Goal: Task Accomplishment & Management: Complete application form

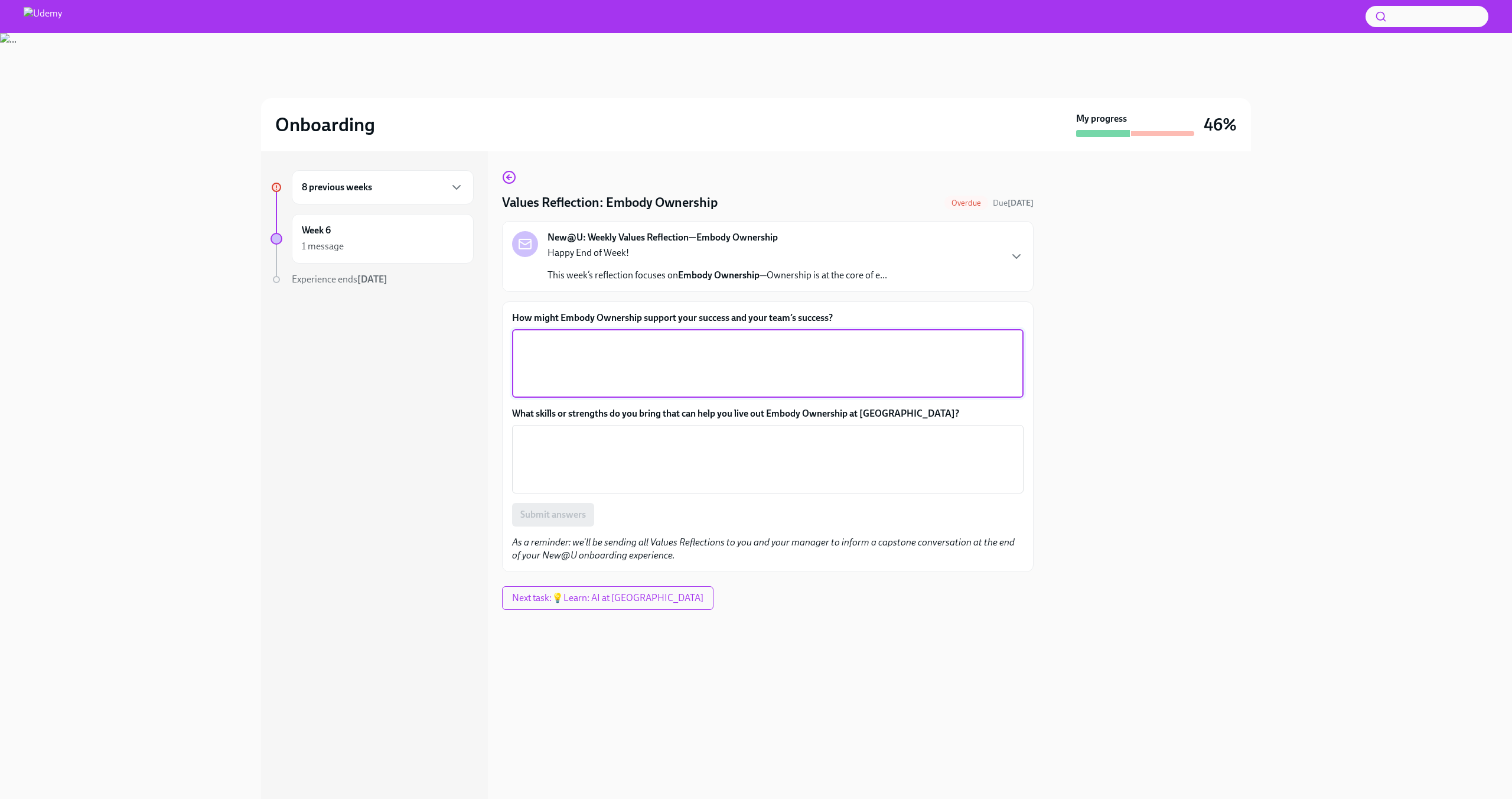
click at [754, 350] on textarea "How might Embody Ownership support your success and your team’s success?" at bounding box center [767, 363] width 497 height 57
type textarea "In terms of supporting my success, it can help build trust and credibility and …"
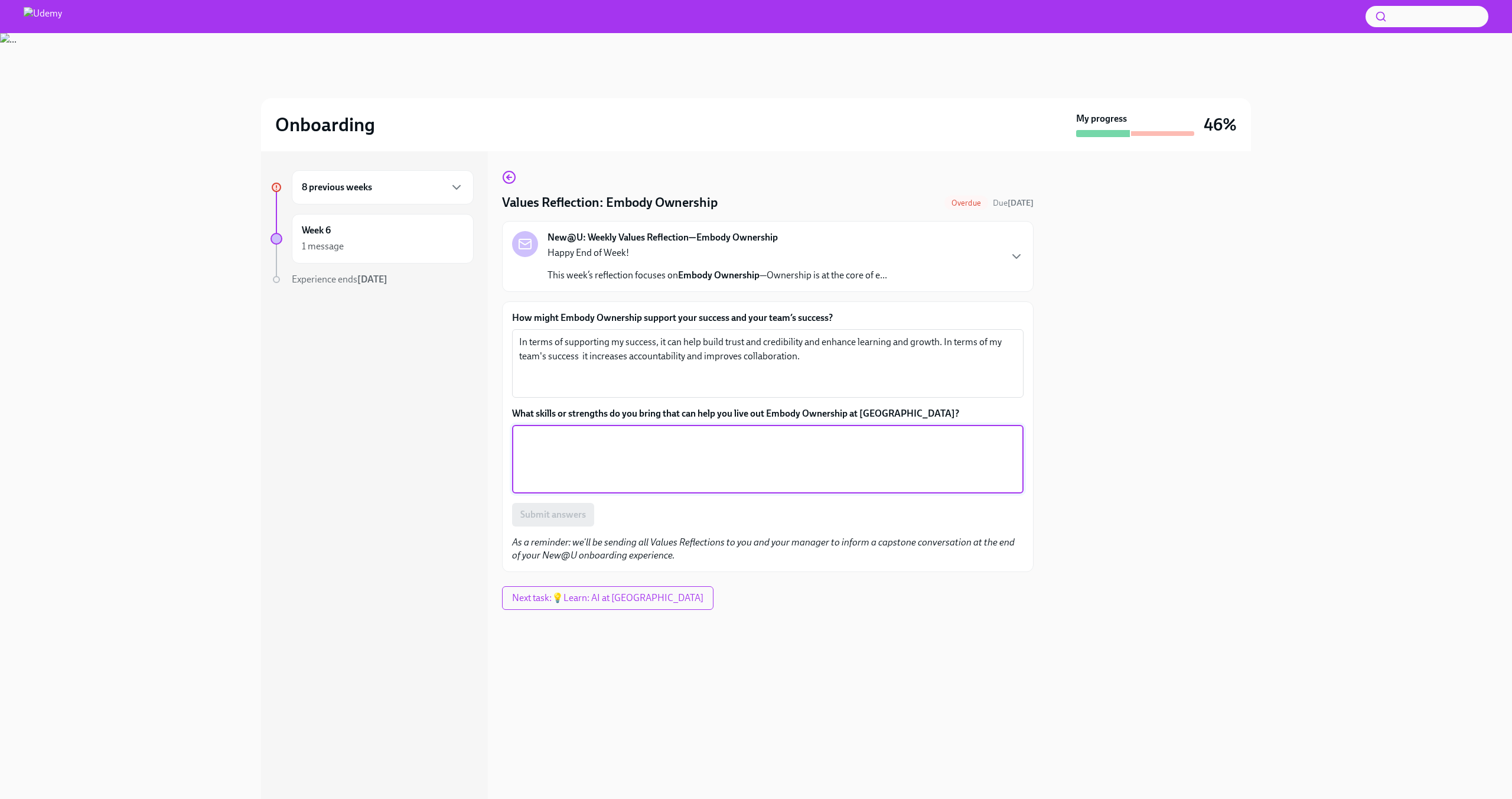
click at [677, 448] on textarea "What skills or strengths do you bring that can help you live out Embody Ownersh…" at bounding box center [767, 459] width 497 height 57
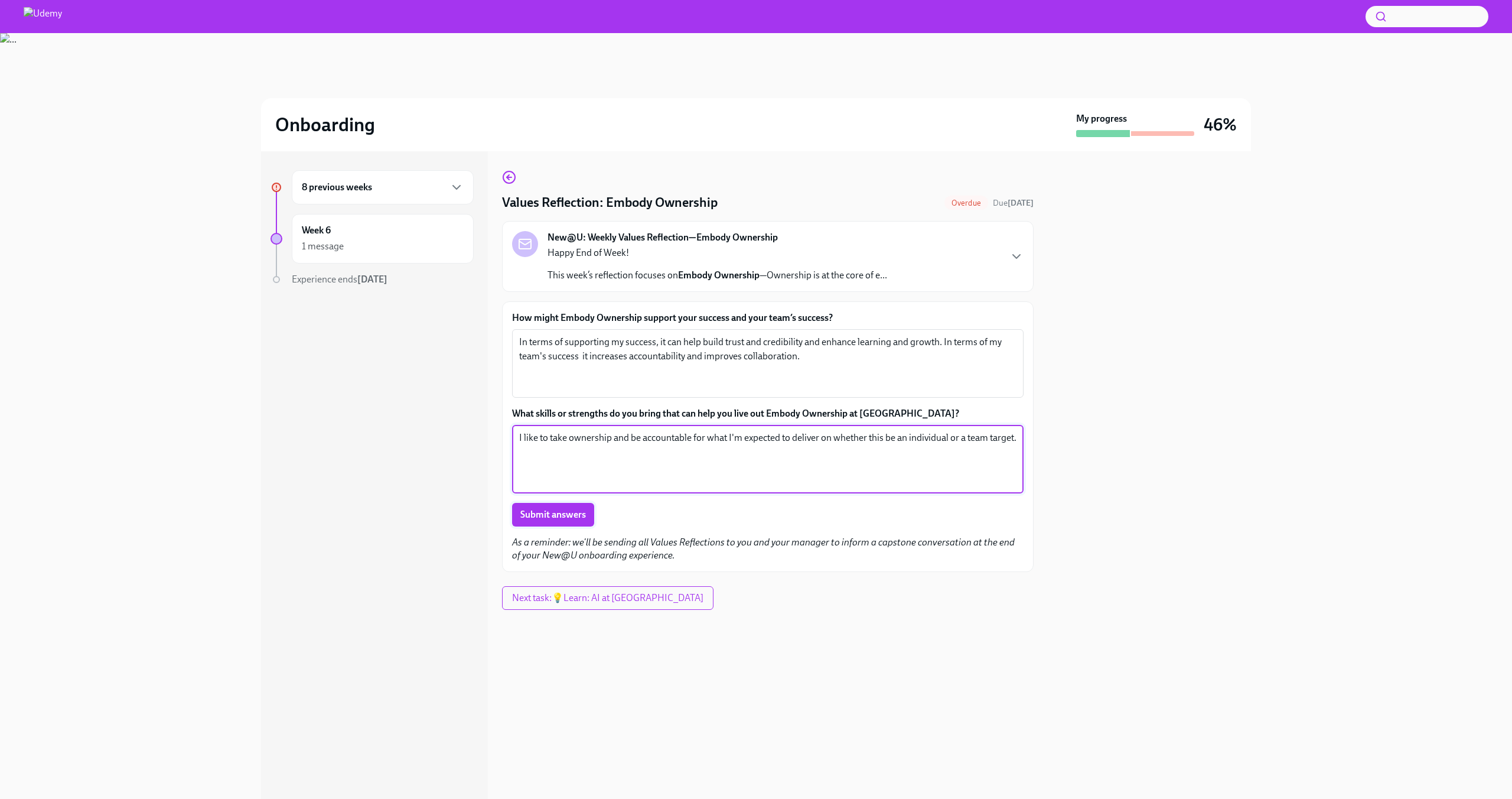
type textarea "I like to take ownership and be accountable for what I'm expected to deliver on…"
click at [586, 506] on button "Submit answers" at bounding box center [553, 515] width 82 height 24
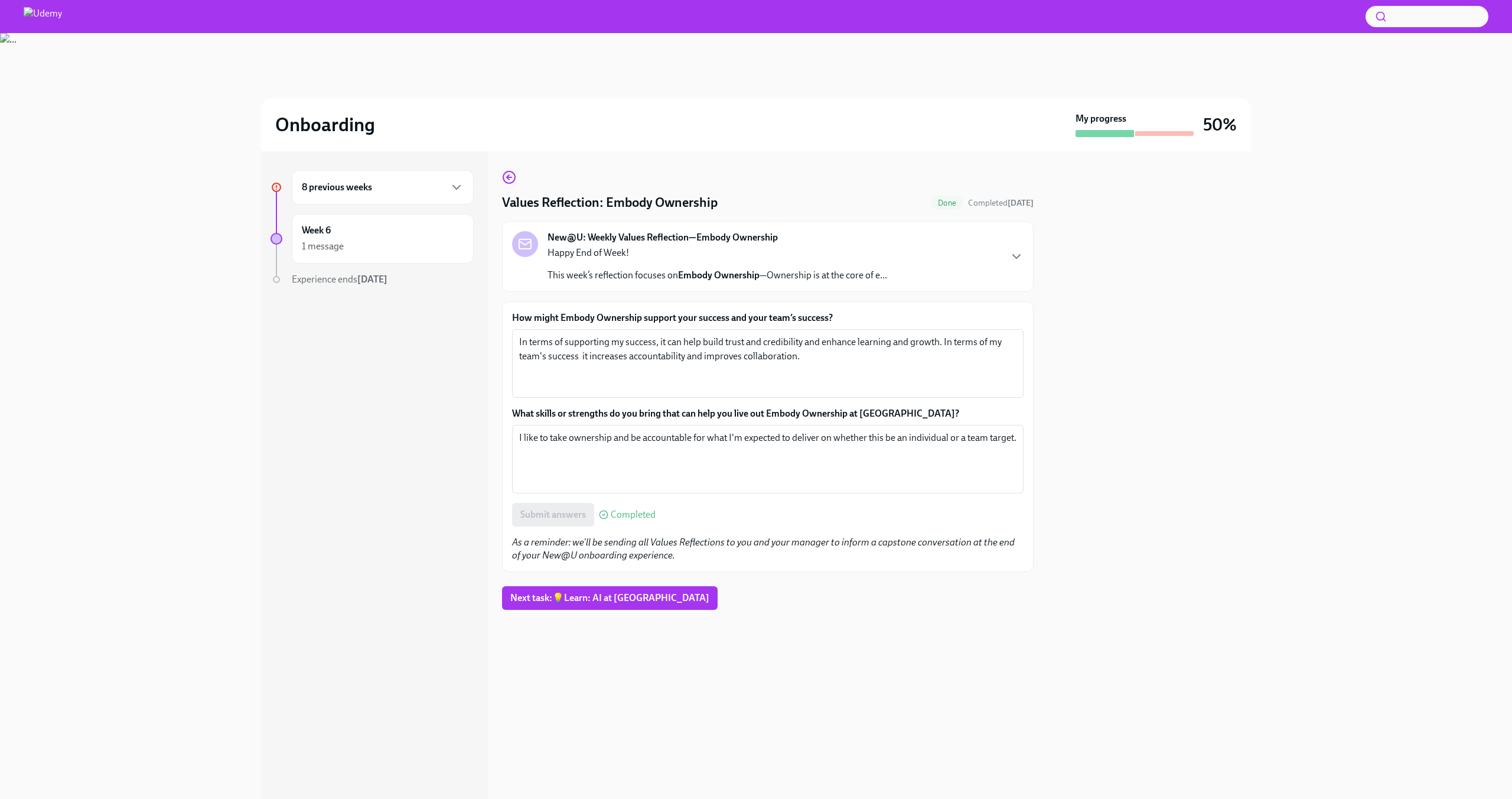
click at [373, 193] on div "8 previous weeks" at bounding box center [382, 187] width 161 height 14
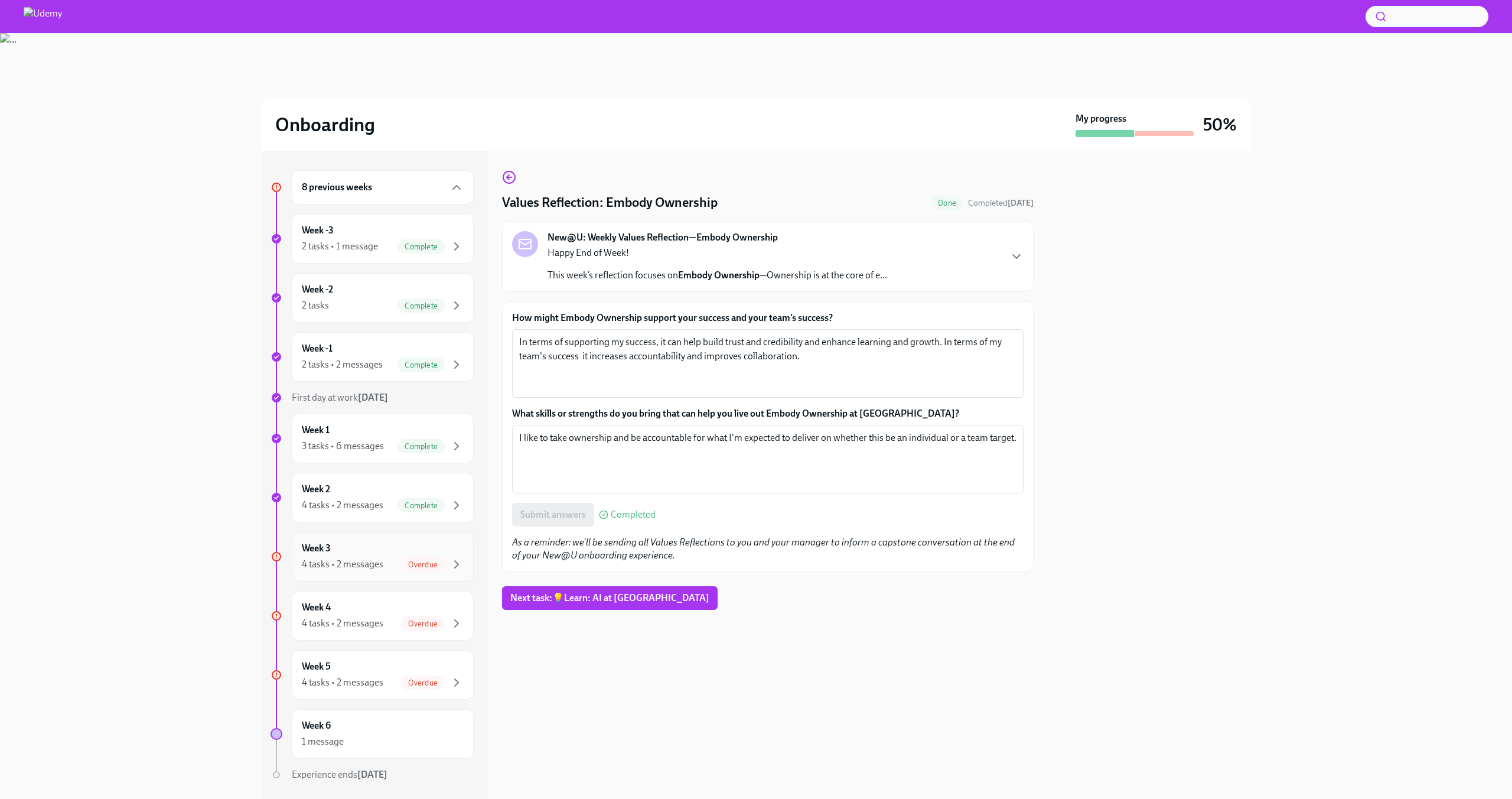
click at [401, 568] on span "Overdue" at bounding box center [422, 565] width 44 height 9
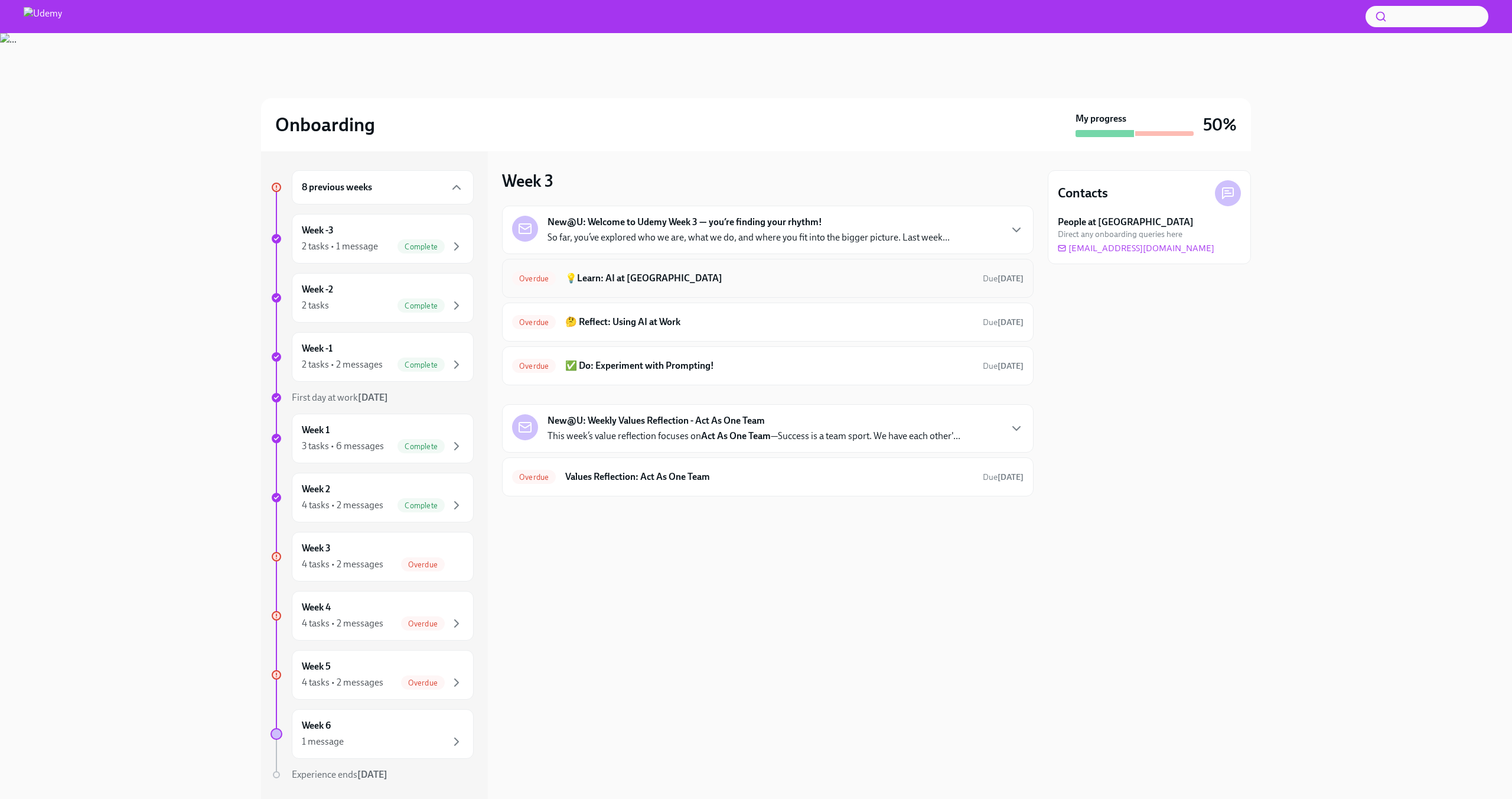
click at [683, 288] on div "Overdue 💡Learn: AI at Udemy Due [DATE]" at bounding box center [768, 278] width 532 height 39
click at [683, 283] on h6 "💡Learn: AI at [GEOGRAPHIC_DATA]" at bounding box center [769, 279] width 408 height 13
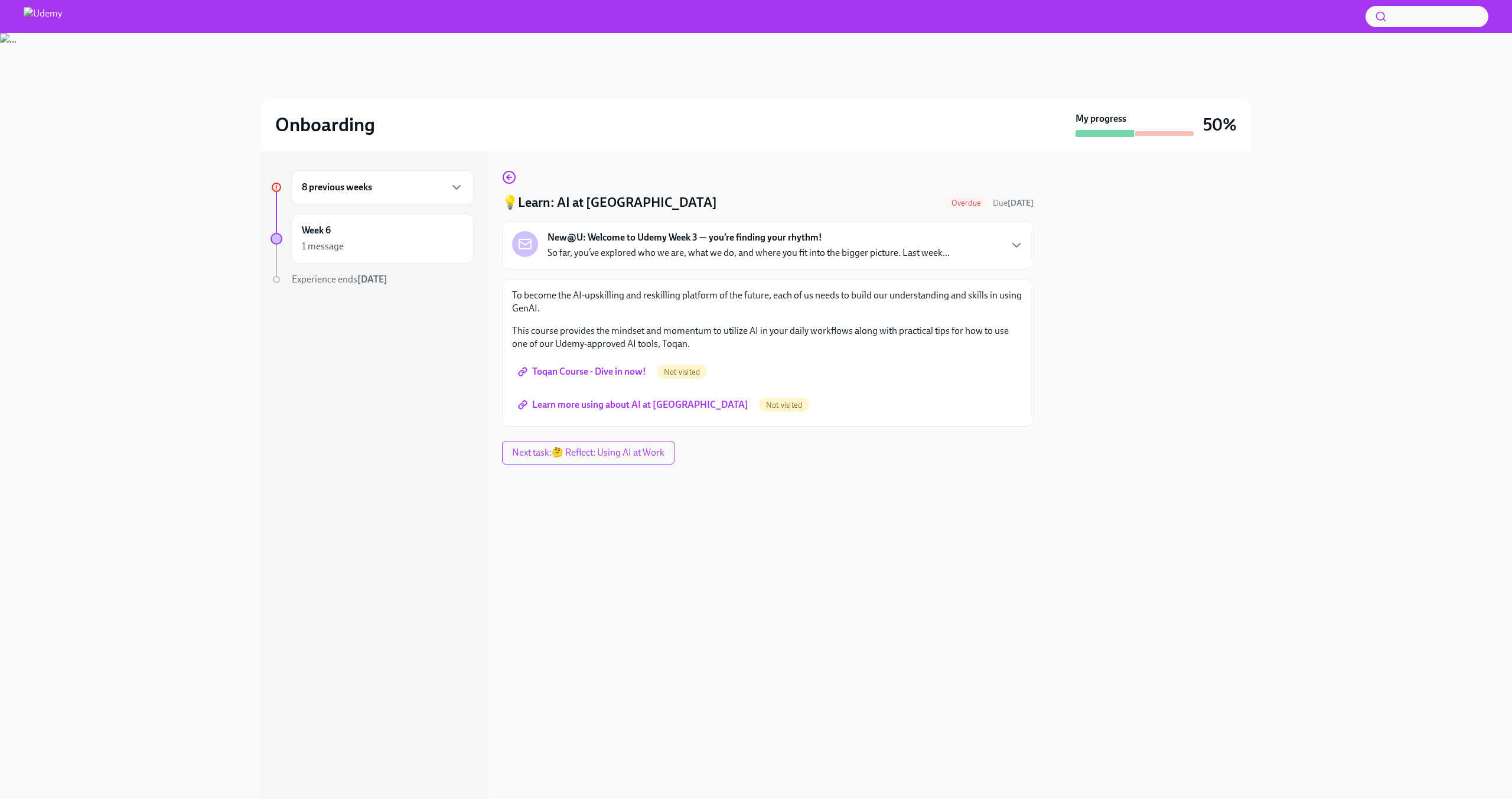
click at [619, 369] on span "Toqan Course - Dive in now!" at bounding box center [583, 372] width 126 height 12
click at [1004, 251] on div "New@U: Welcome to Udemy Week 3 — you’re finding your rhythm! So far, you’ve exp…" at bounding box center [767, 245] width 511 height 28
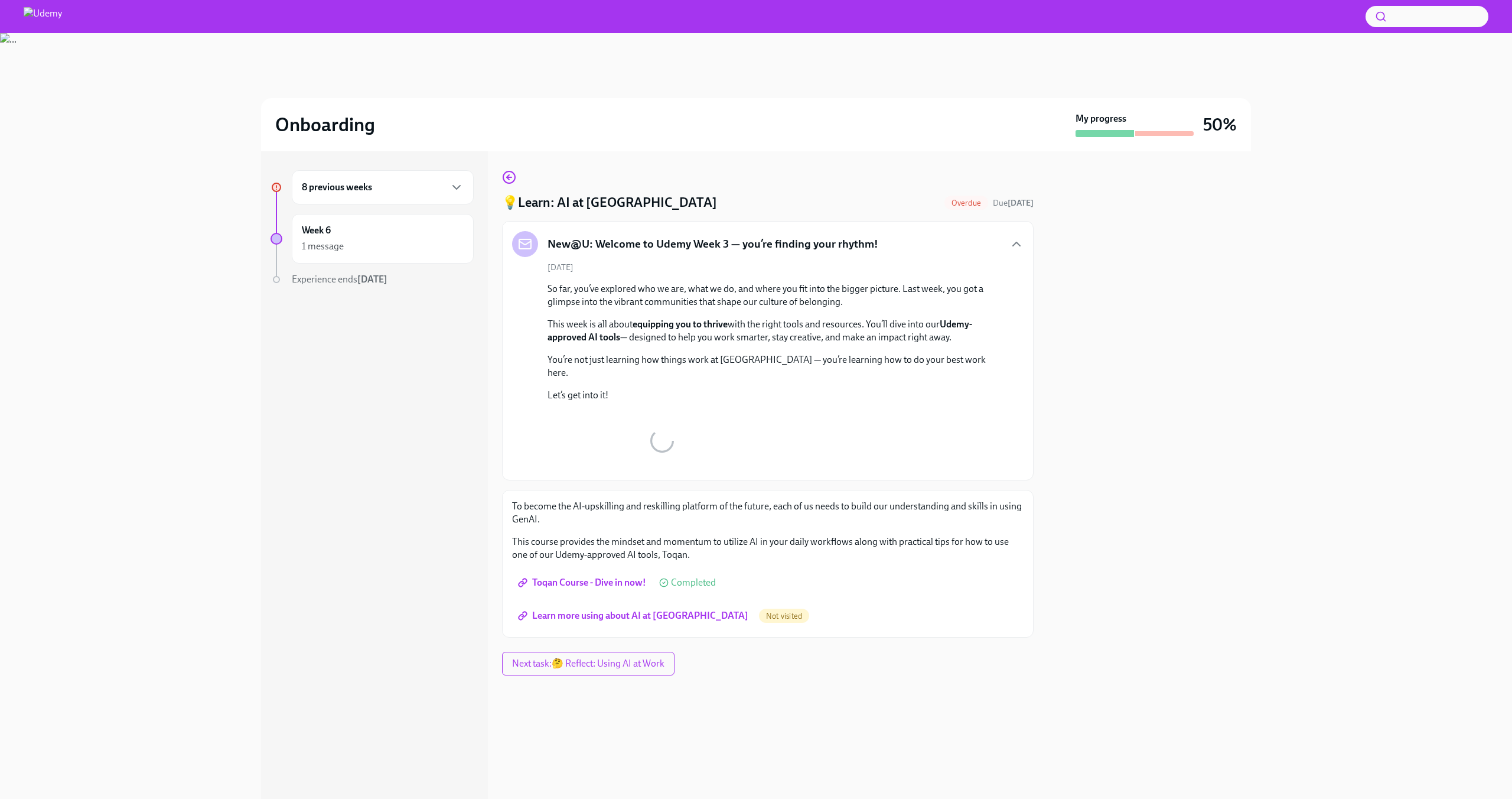
click at [1004, 251] on div "New@U: Welcome to Udemy Week 3 — you’re finding your rhythm!" at bounding box center [767, 244] width 511 height 26
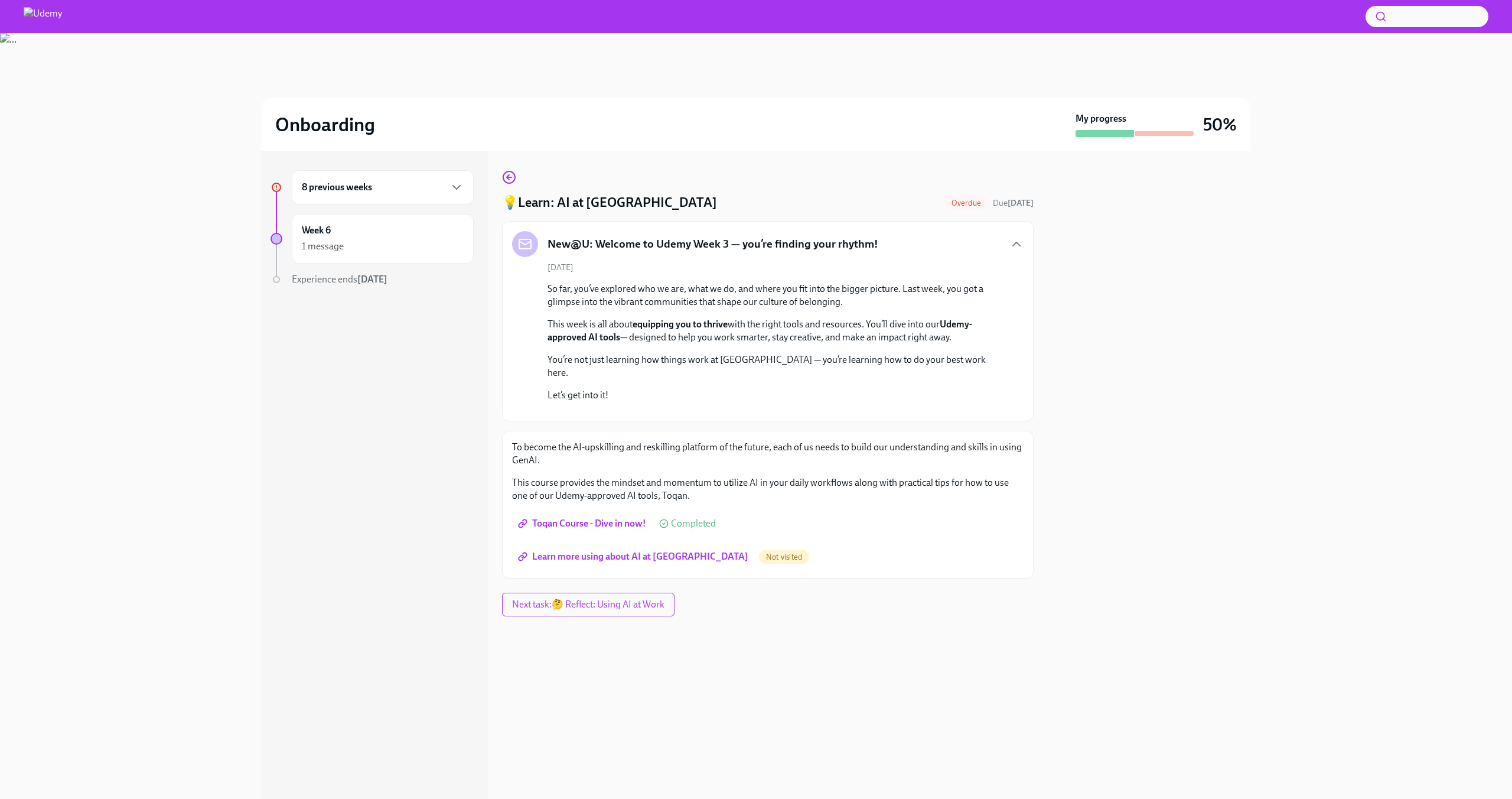
click at [1014, 252] on div "New@U: Welcome to Udemy Week 3 — you’re finding your rhythm!" at bounding box center [767, 244] width 511 height 26
click at [1014, 251] on icon "button" at bounding box center [1016, 244] width 14 height 14
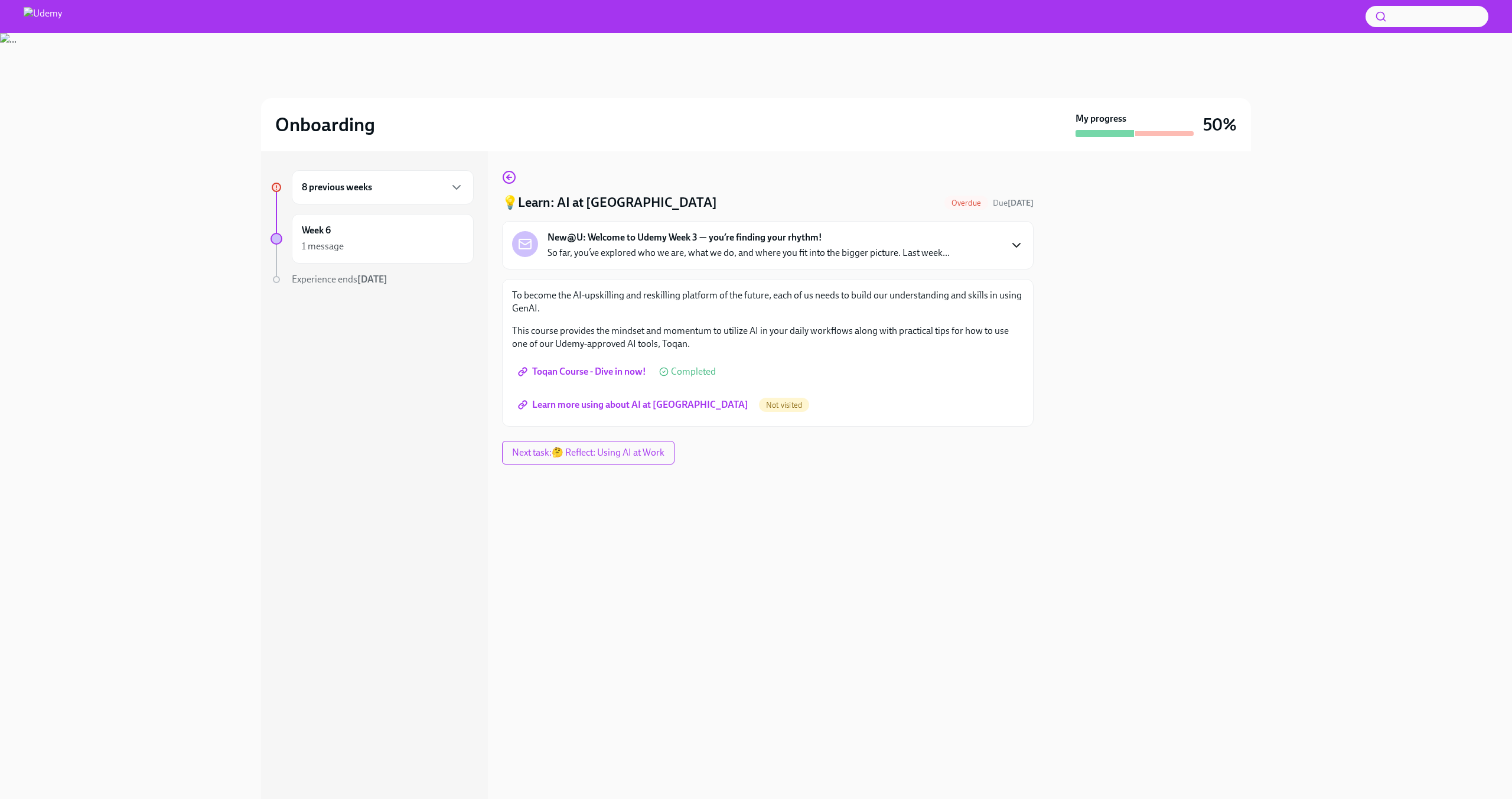
click at [559, 402] on span "Learn more using about AI at [GEOGRAPHIC_DATA]" at bounding box center [634, 405] width 228 height 12
click at [392, 199] on div "8 previous weeks" at bounding box center [383, 188] width 182 height 34
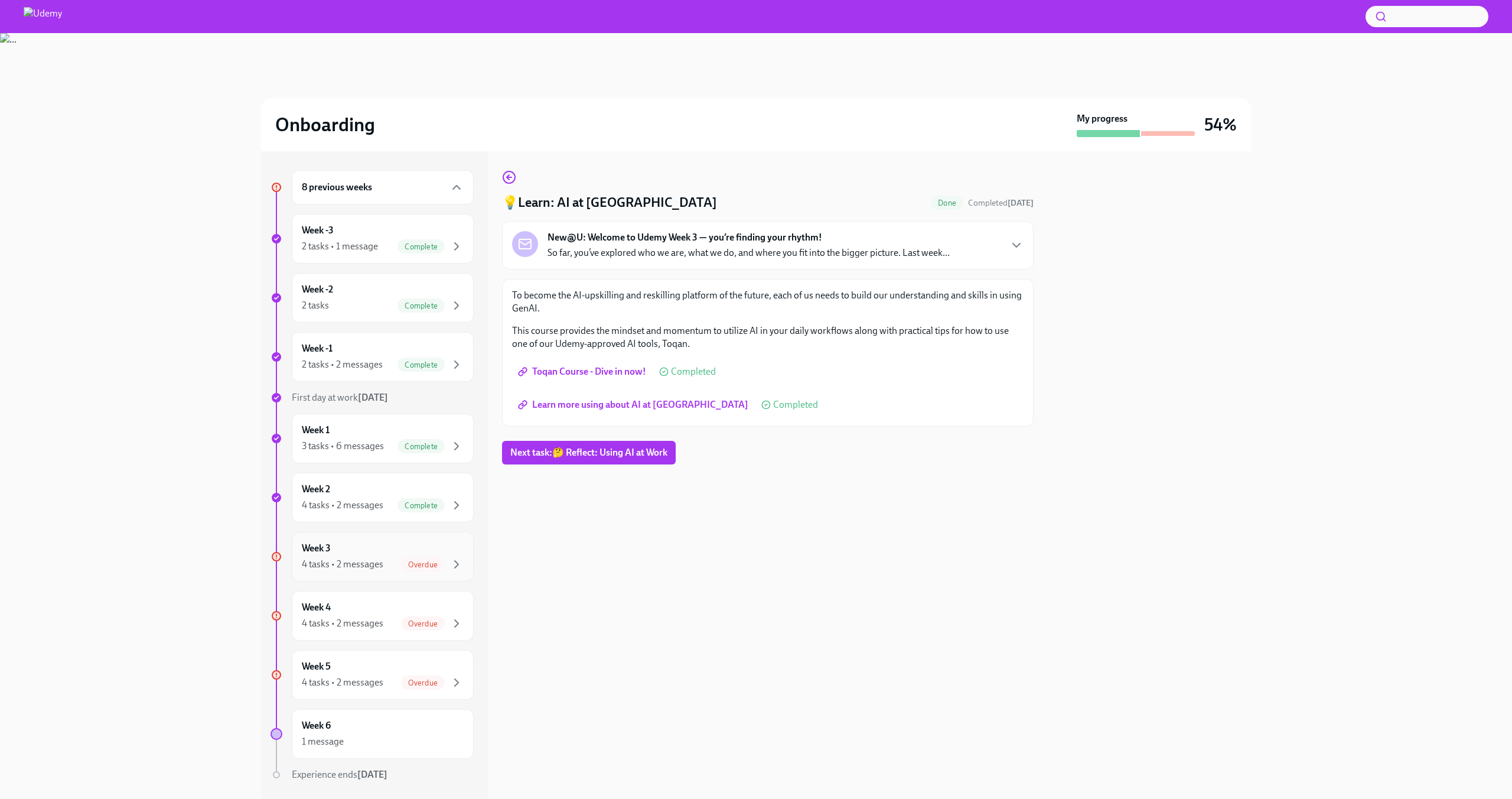
click at [367, 557] on div "4 tasks • 2 messages Overdue" at bounding box center [382, 564] width 161 height 14
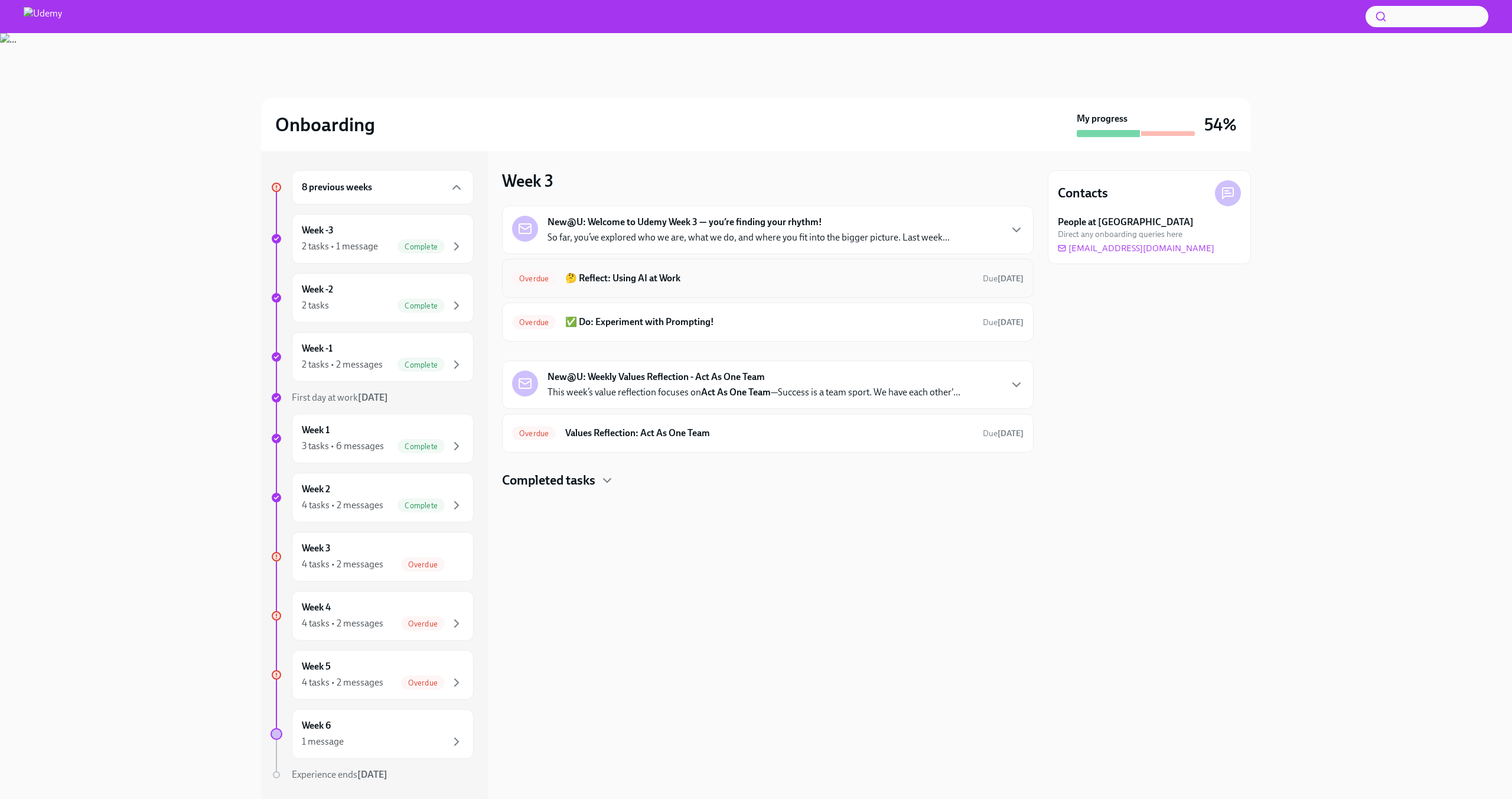
click at [542, 280] on span "Overdue" at bounding box center [533, 279] width 44 height 9
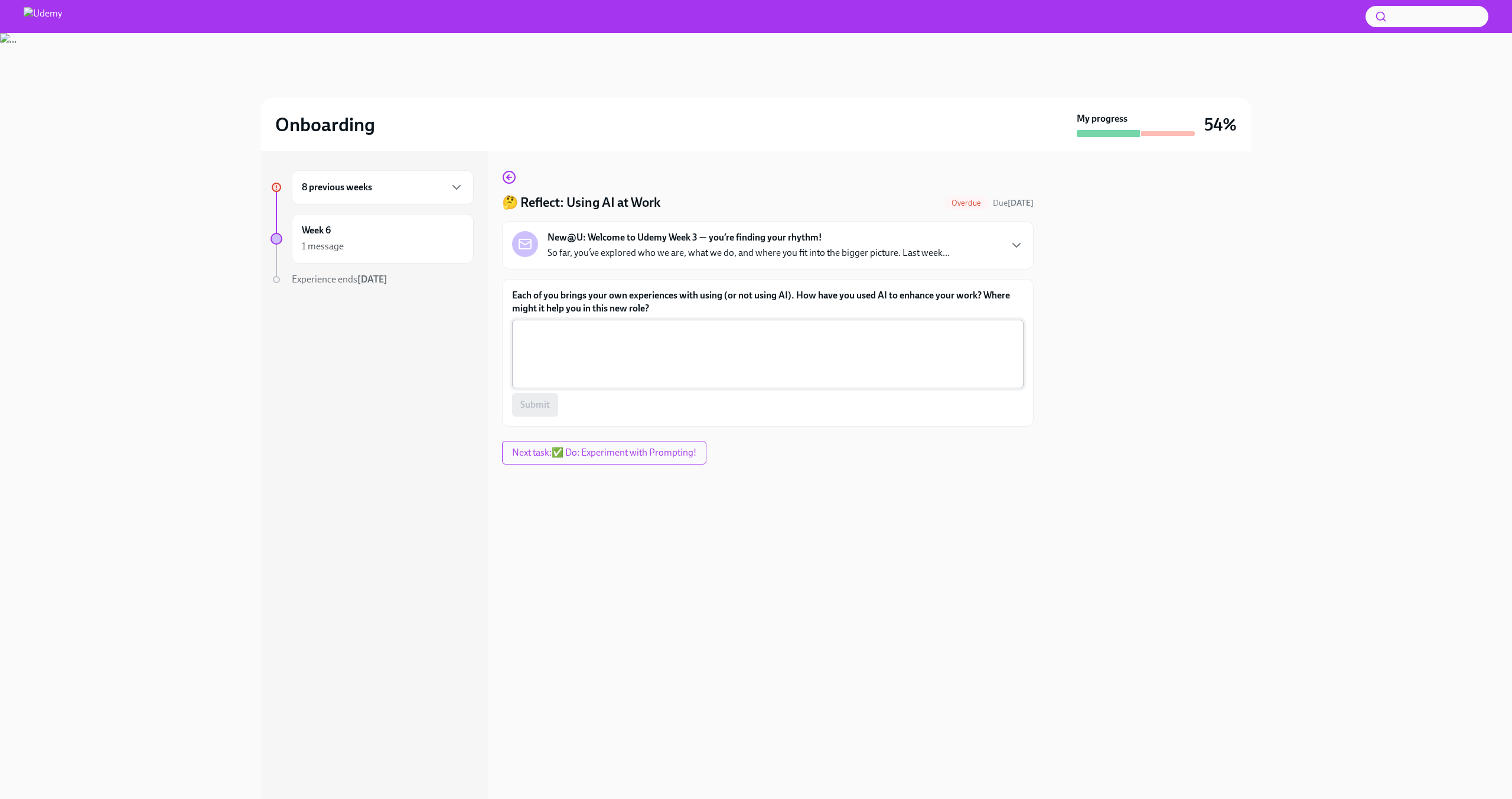
click at [544, 335] on textarea "Each of you brings your own experiences with using (or not using AI). How have …" at bounding box center [767, 354] width 497 height 57
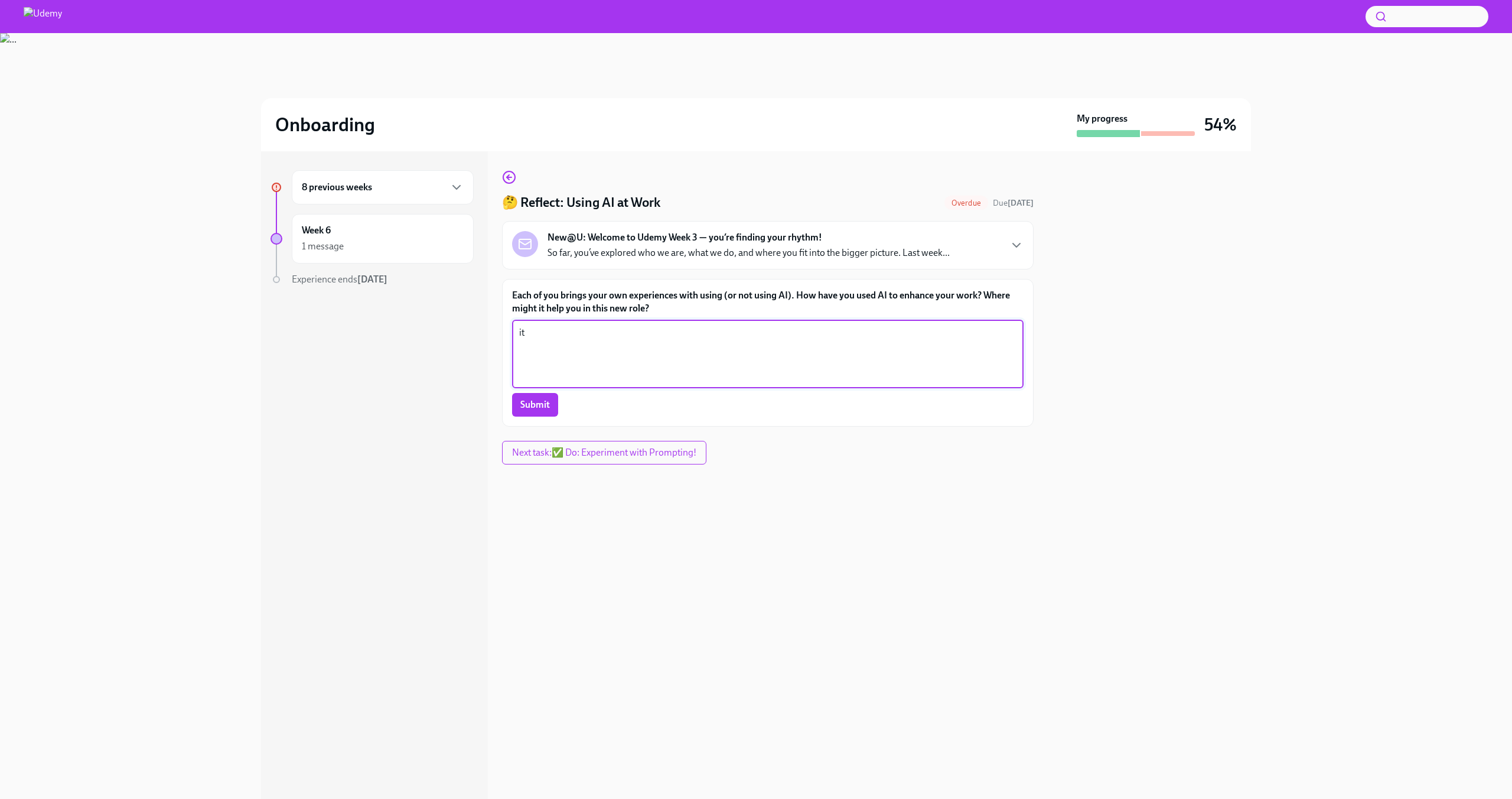
type textarea "i"
type textarea "AI could help me in my new role to summarise documentation on various processes…"
click at [550, 405] on button "Submit" at bounding box center [535, 405] width 46 height 24
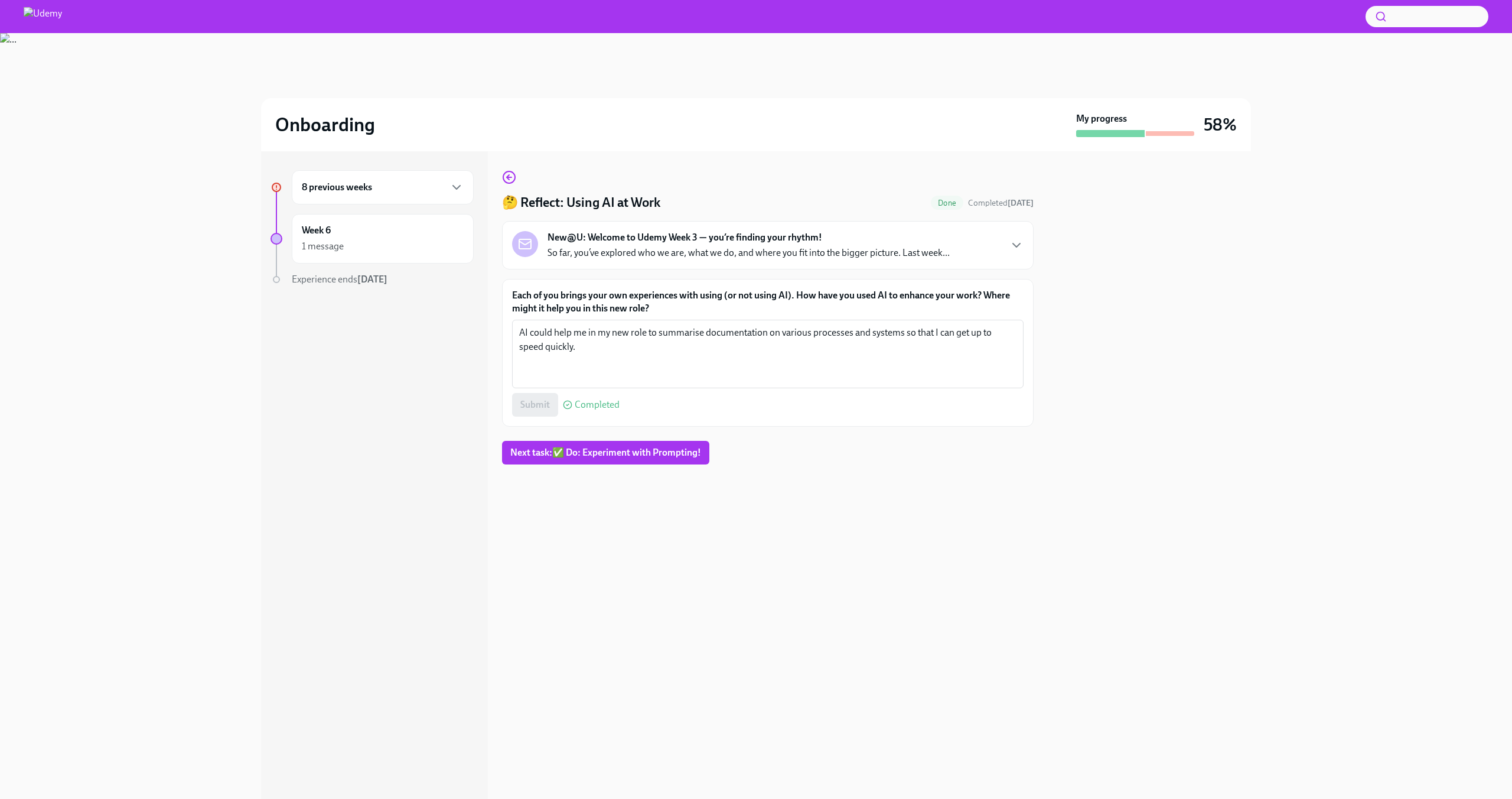
click at [895, 248] on p "So far, you’ve explored who we are, what we do, and where you fit into the bigg…" at bounding box center [748, 253] width 402 height 13
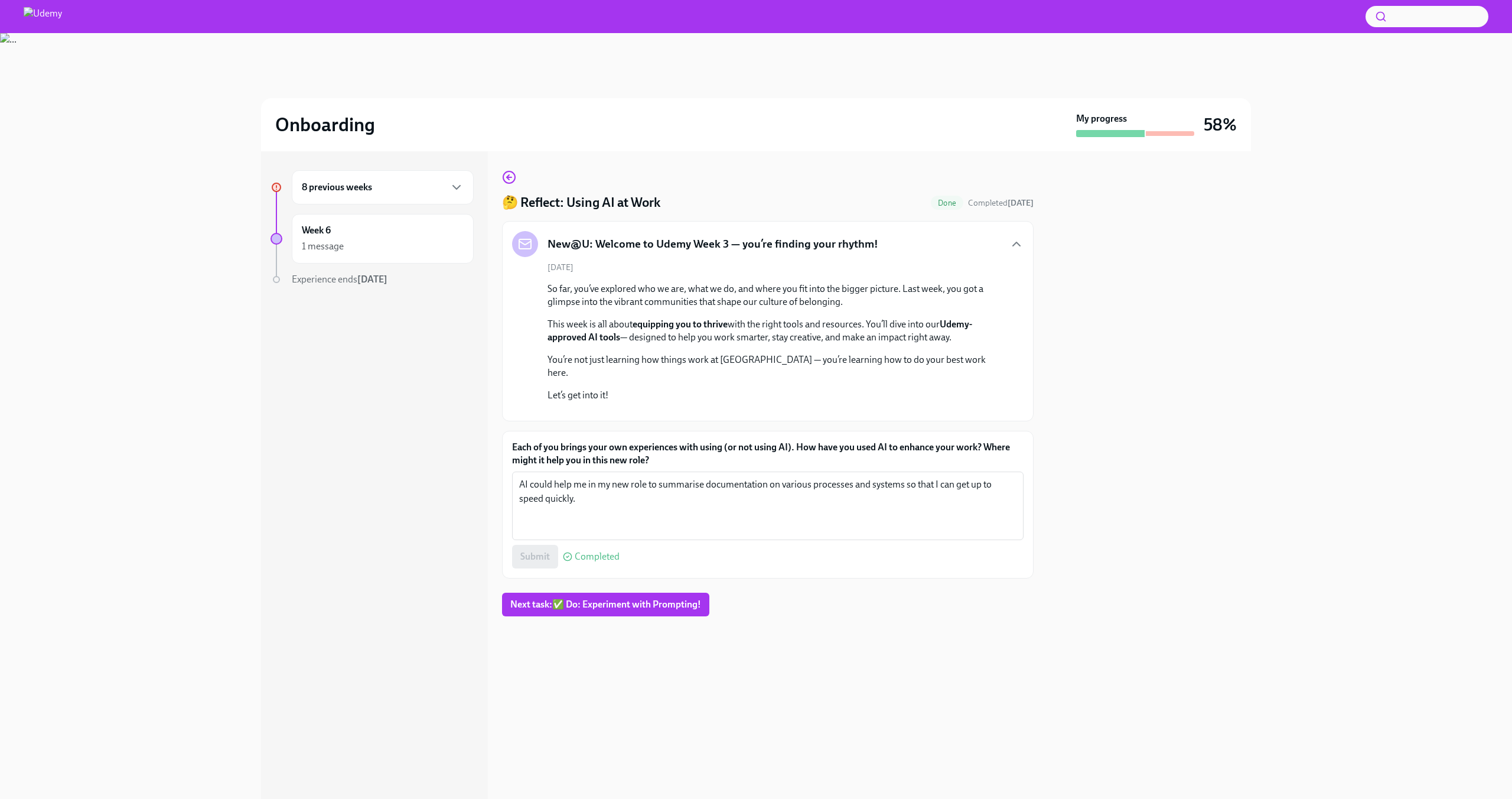
scroll to position [10, 0]
click at [687, 617] on button "Next task : ✅ Do: Experiment with Prompting!" at bounding box center [606, 605] width 207 height 24
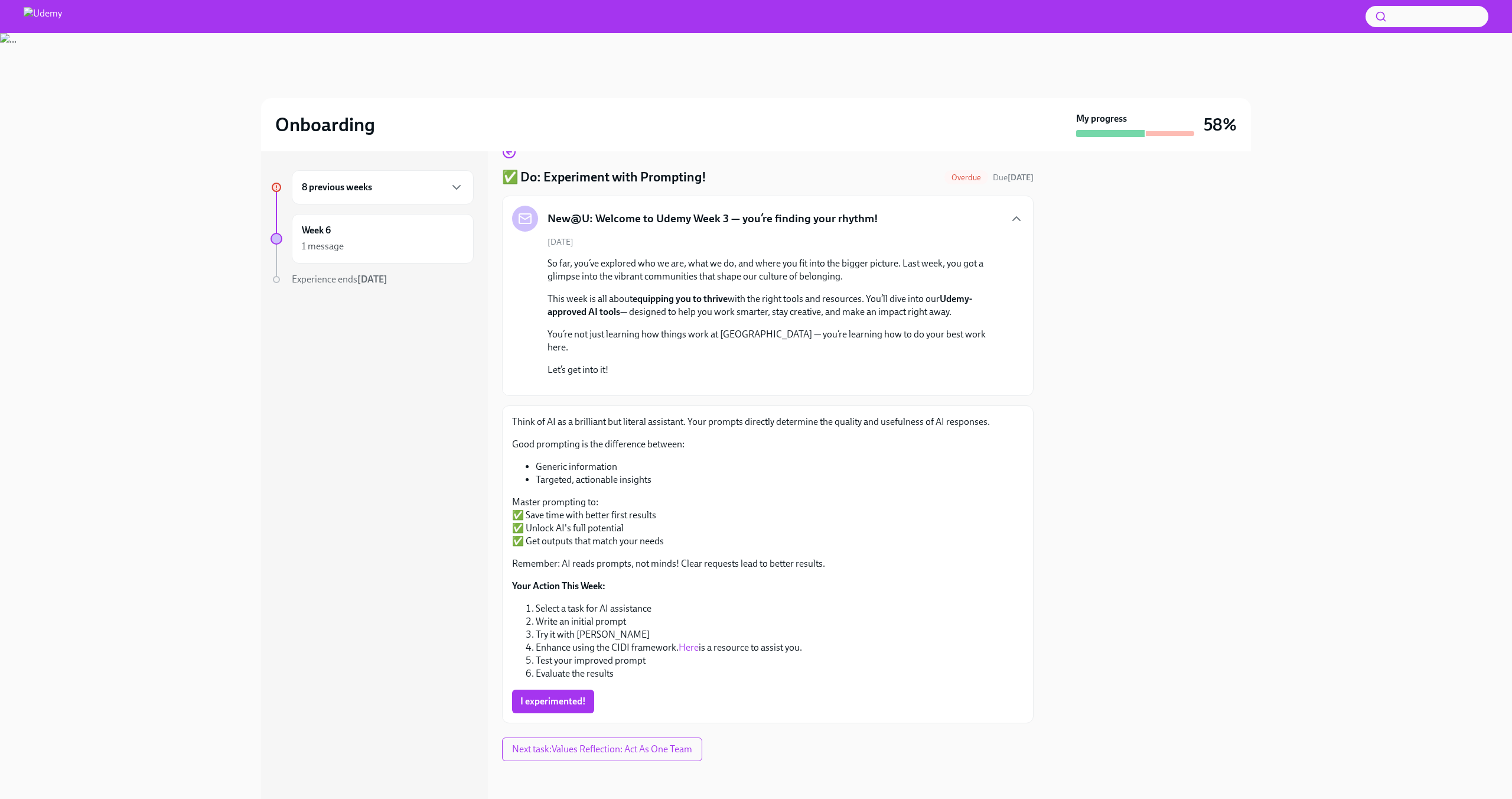
scroll to position [181, 0]
click at [555, 706] on span "I experimented!" at bounding box center [553, 701] width 66 height 12
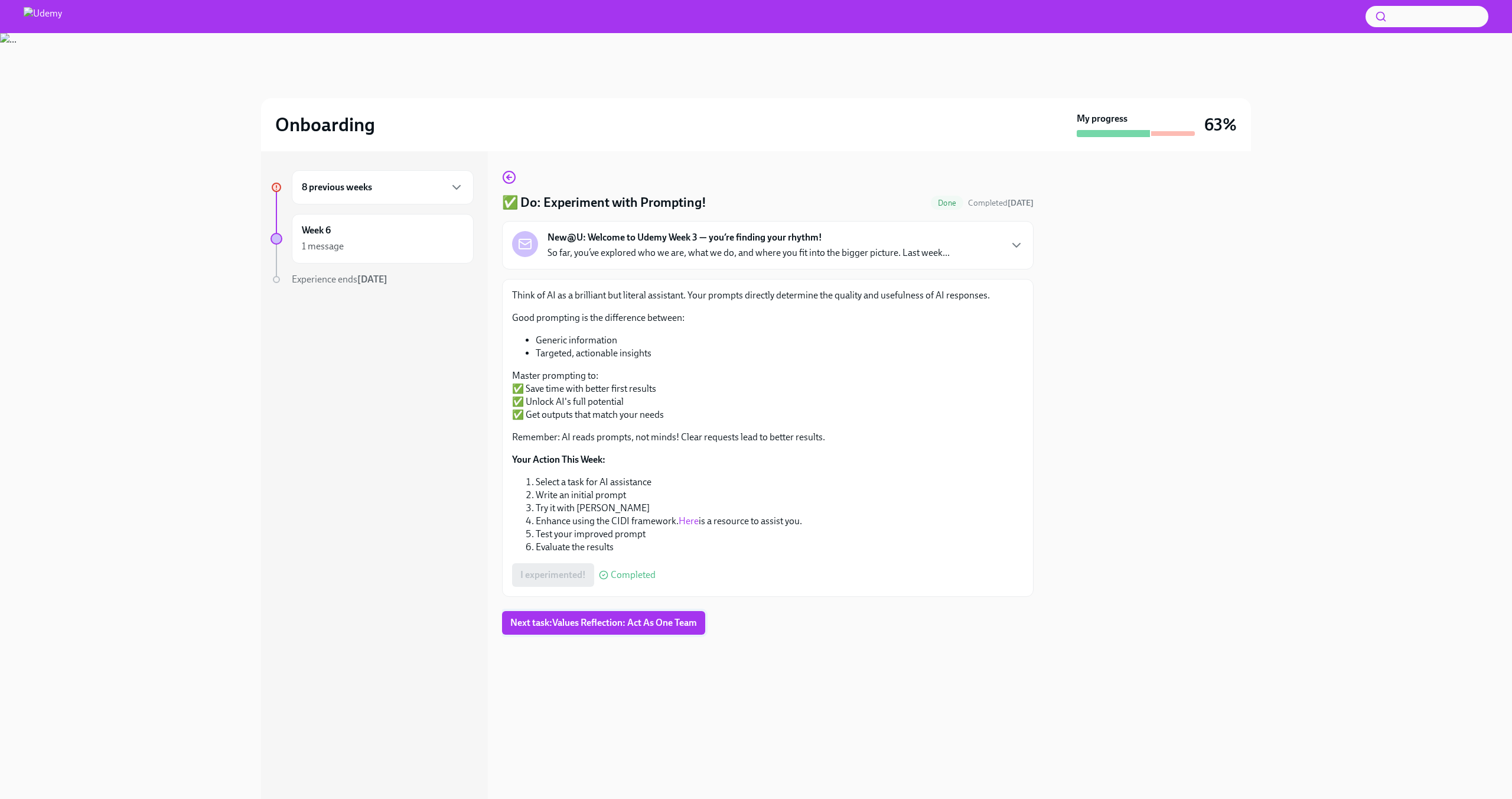
click at [607, 625] on span "Next task : Values Reflection: Act As One Team" at bounding box center [604, 623] width 187 height 12
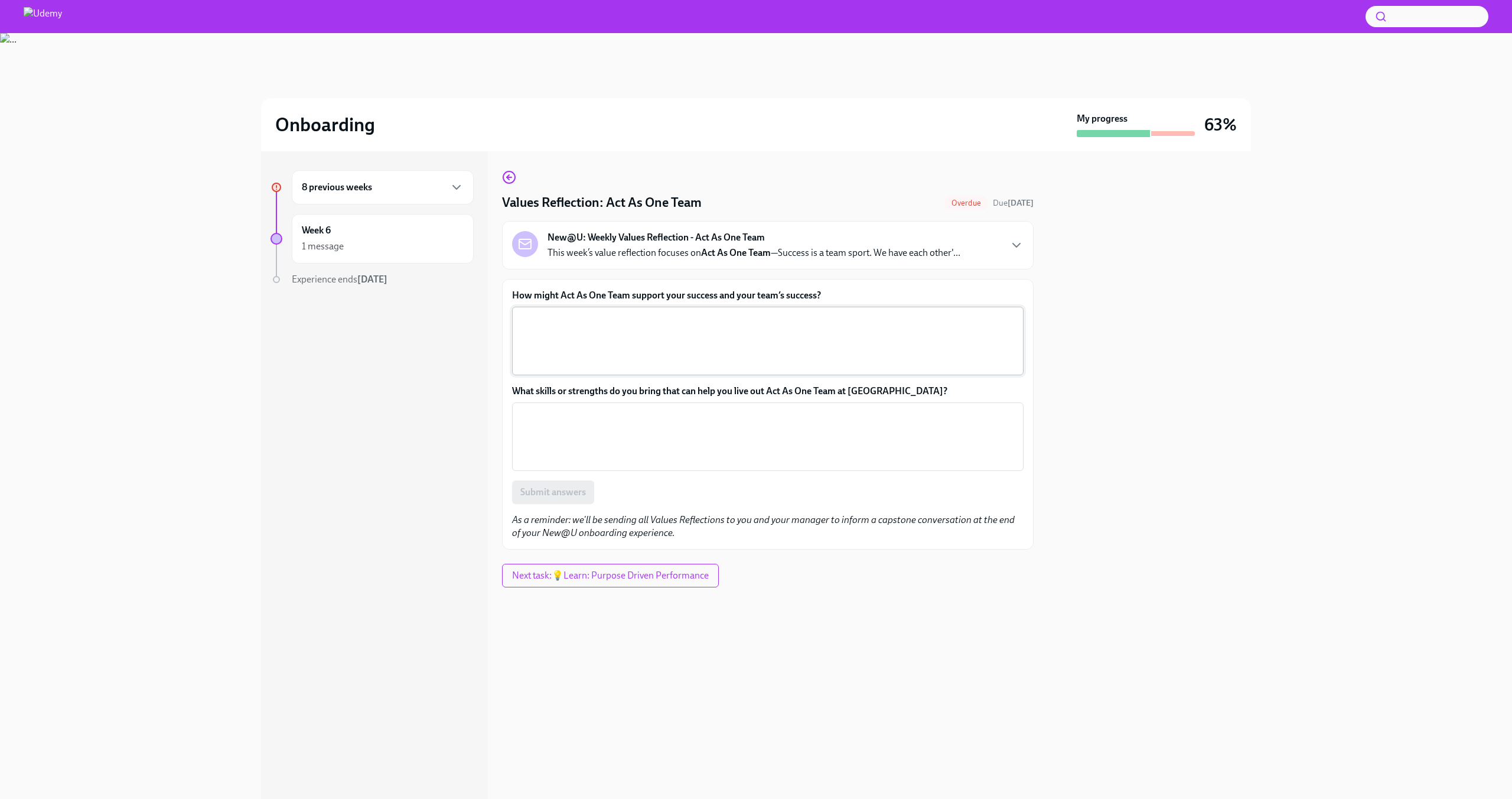
click at [662, 343] on textarea "How might Act As One Team support your success and your team’s success?" at bounding box center [767, 341] width 497 height 57
type textarea "i"
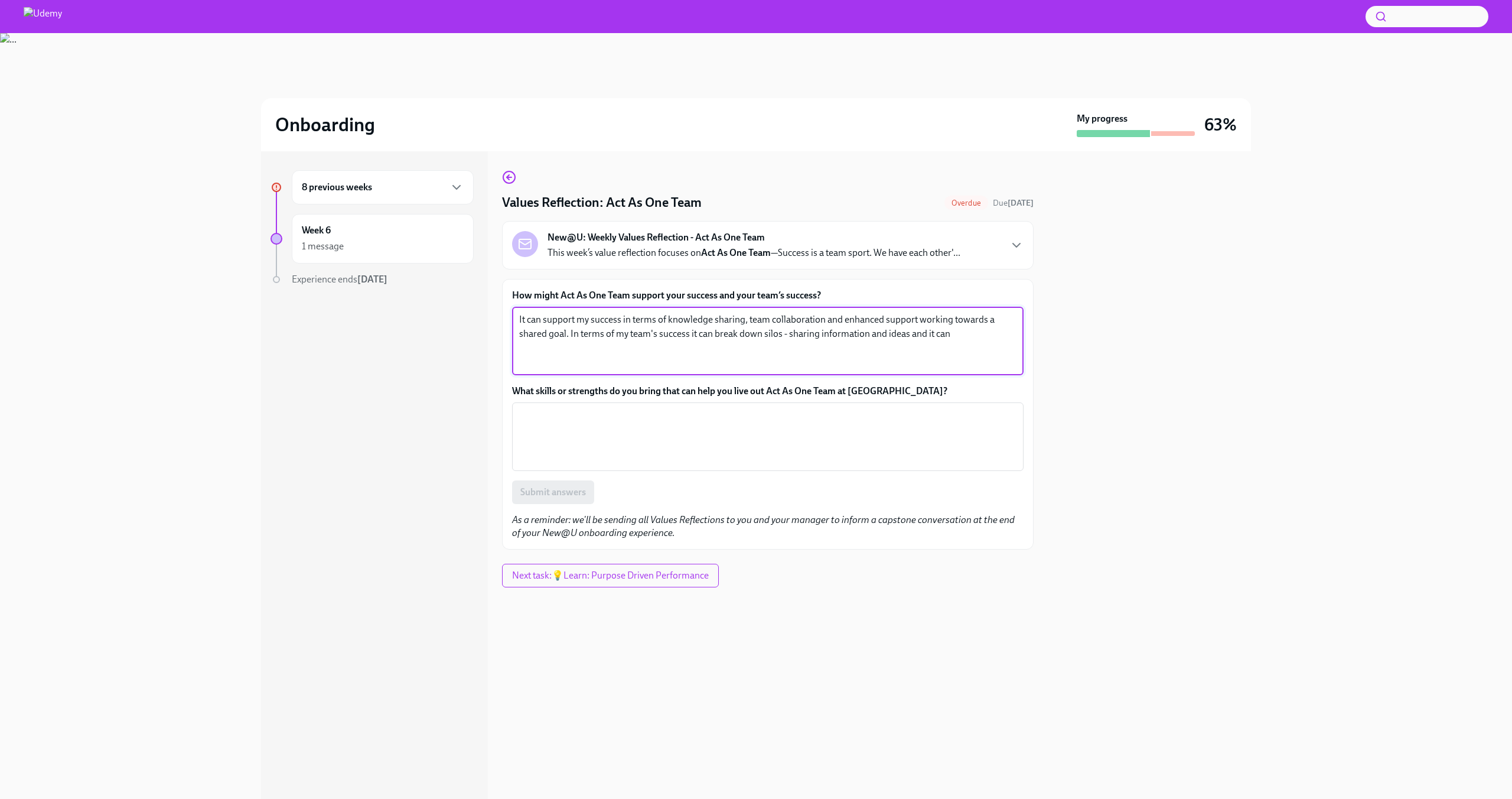
click at [787, 334] on textarea "It can support my success in terms of knowledge sharing, team collaboration and…" at bounding box center [767, 341] width 497 height 57
click at [1005, 334] on textarea "It can support my success in terms of knowledge sharing, team collaboration and…" at bounding box center [767, 341] width 497 height 57
drag, startPoint x: 1005, startPoint y: 334, endPoint x: 725, endPoint y: 333, distance: 280.0
click at [725, 333] on textarea "It can support my success in terms of knowledge sharing, team collaboration and…" at bounding box center [767, 341] width 497 height 57
type textarea "It can support my success in terms of knowledge sharing, team collaboration and…"
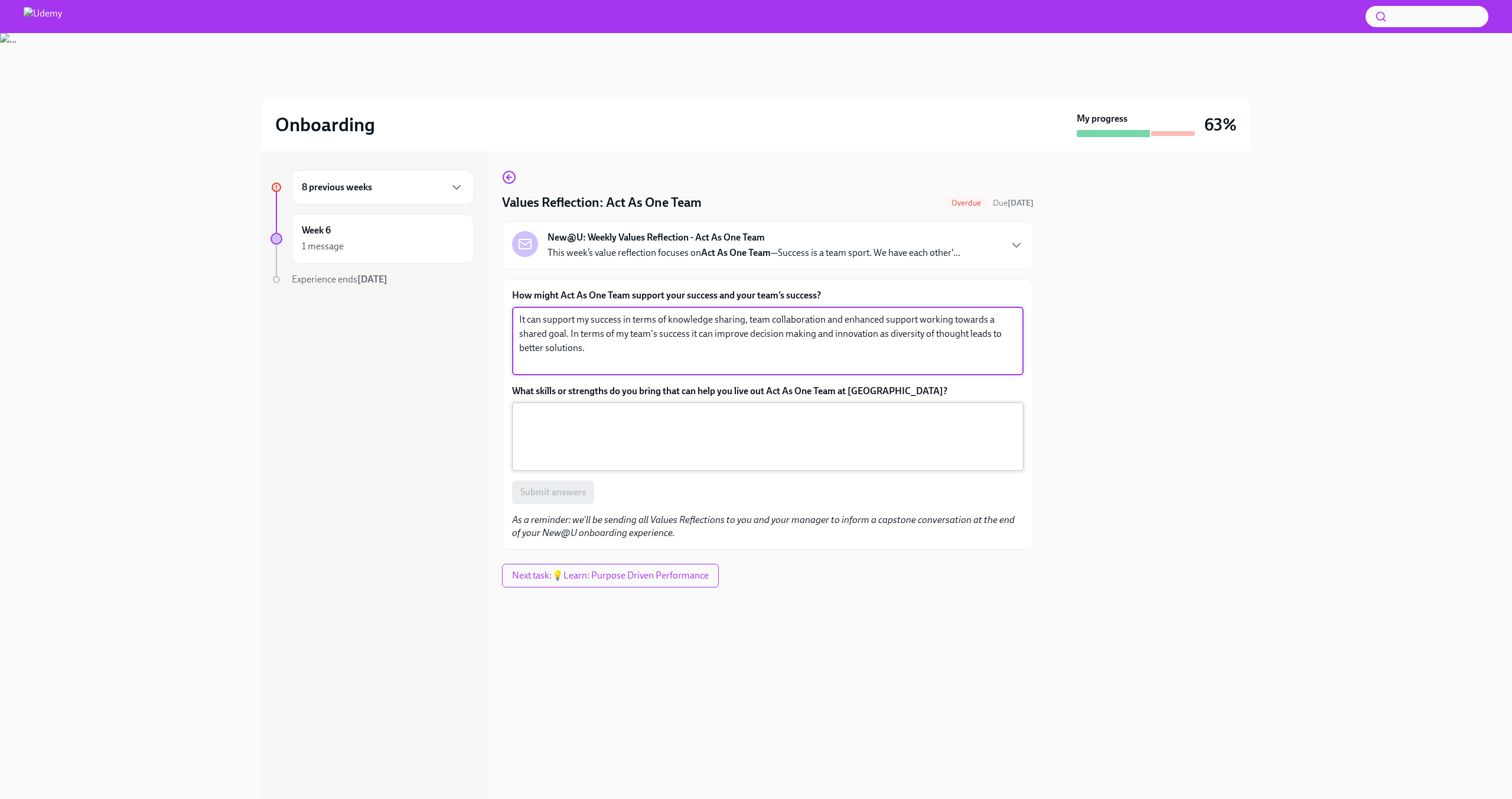
click at [812, 416] on textarea "What skills or strengths do you bring that can help you live out Act As One Tea…" at bounding box center [767, 437] width 497 height 57
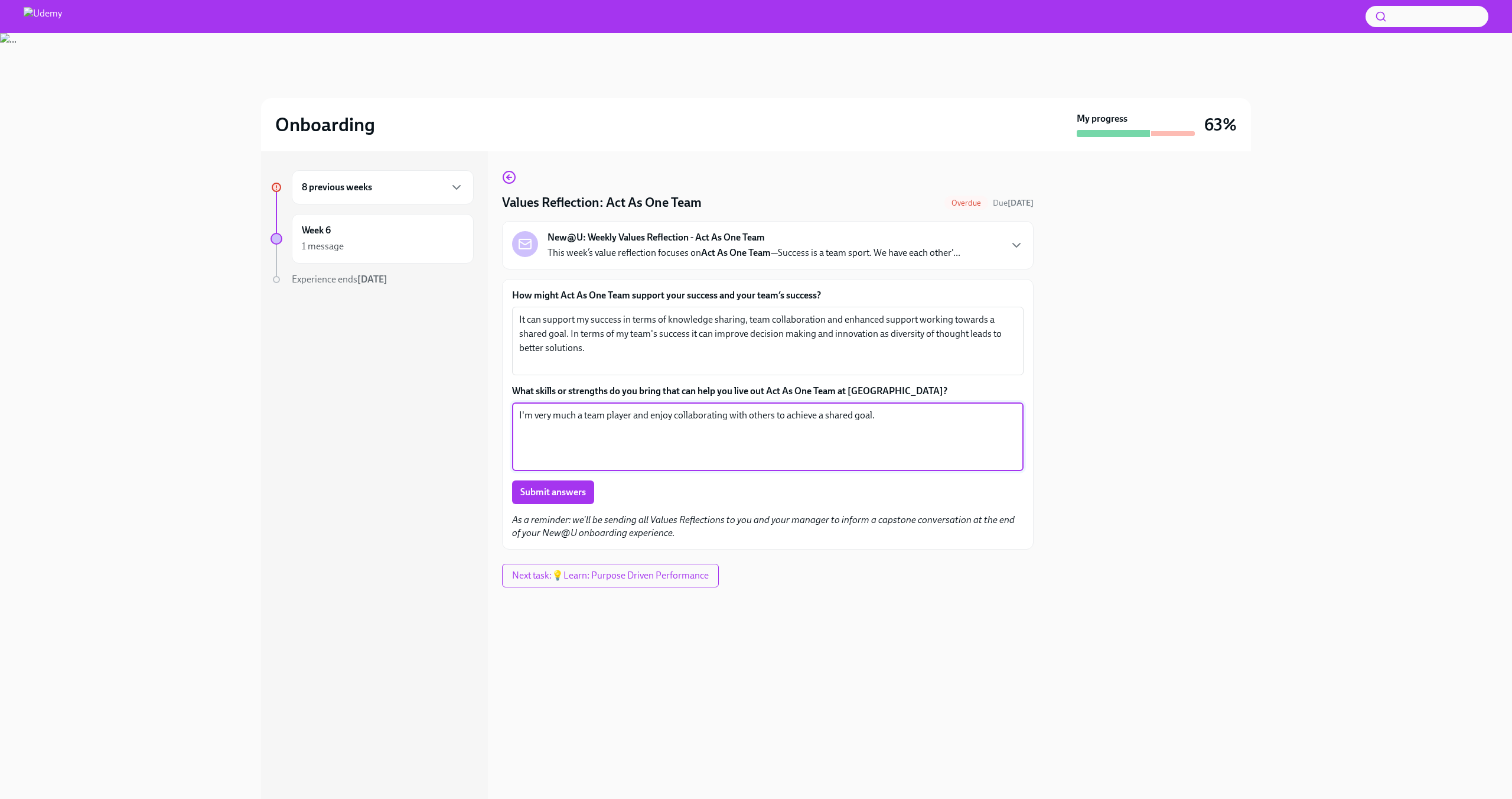
type textarea "I'm very much a team player and enjoy collaborating with others to achieve a sh…"
click at [552, 501] on button "Submit answers" at bounding box center [553, 492] width 82 height 24
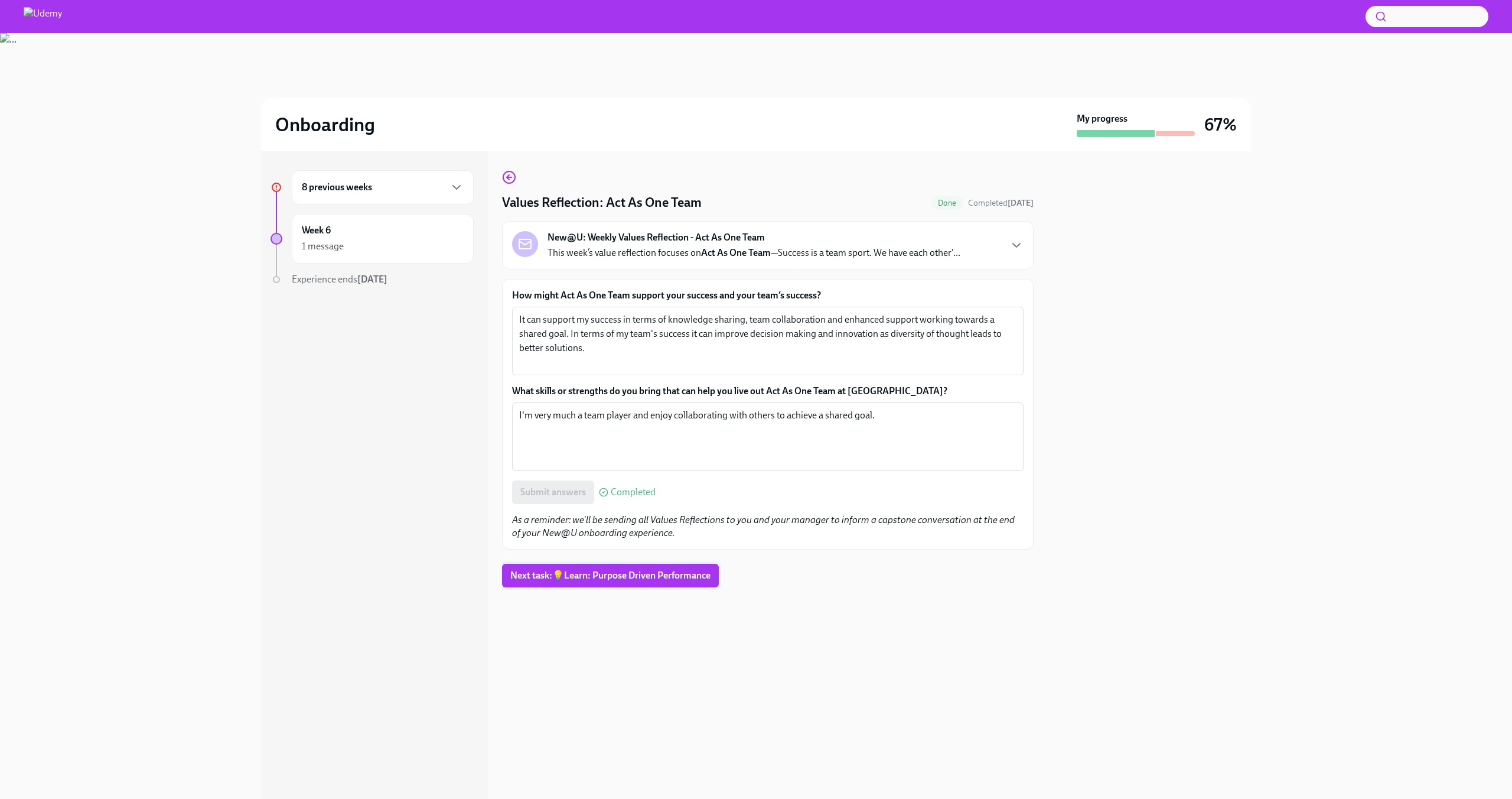
click at [633, 575] on span "Next task : 💡Learn: Purpose Driven Performance" at bounding box center [610, 576] width 200 height 12
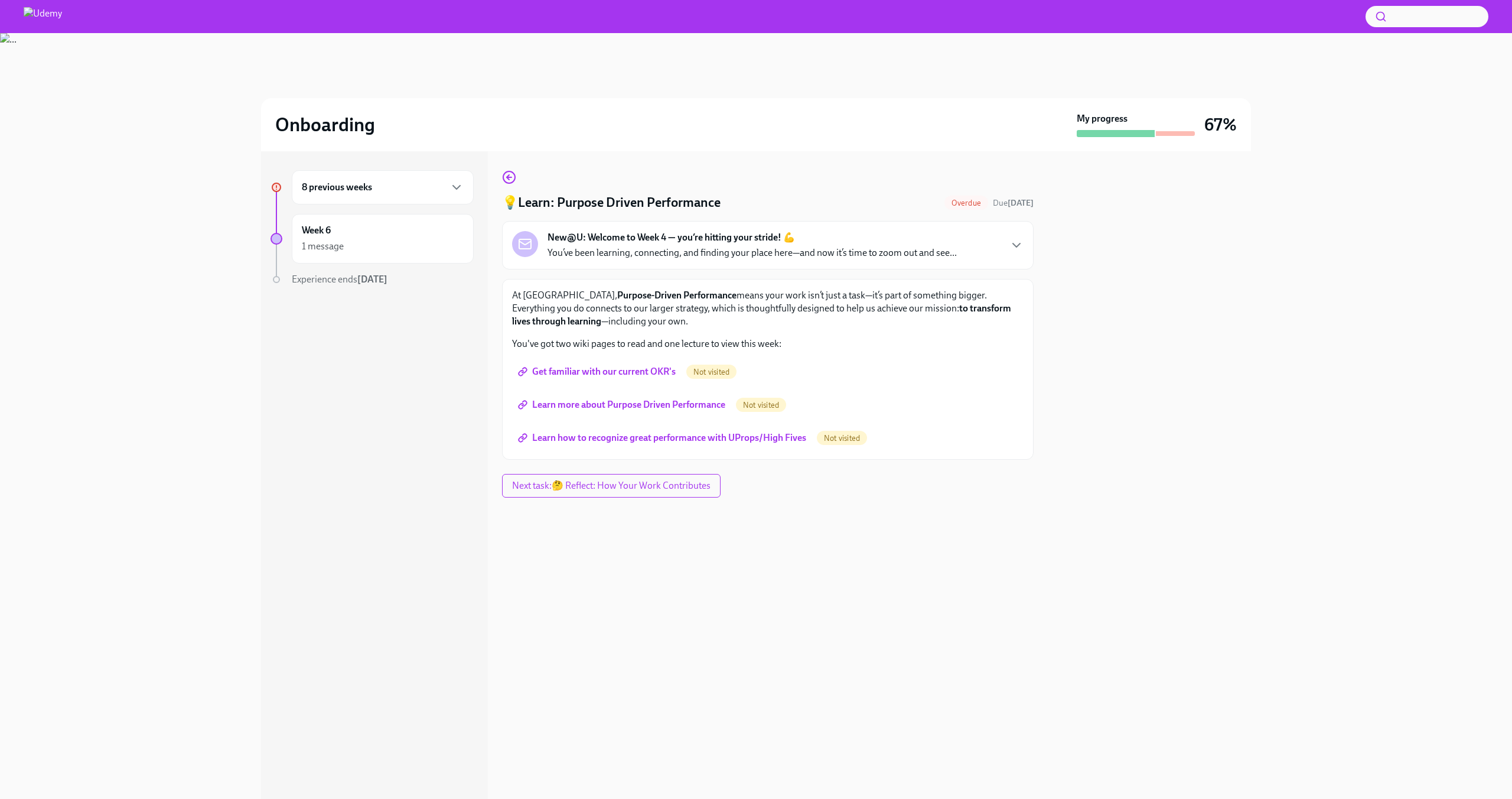
click at [629, 367] on span "Get familiar with our current OKR's" at bounding box center [598, 372] width 156 height 12
click at [684, 406] on span "Learn more about Purpose Driven Performance" at bounding box center [622, 405] width 205 height 12
click at [716, 442] on span "Learn how to recognize great performance with UProps/High Fives" at bounding box center [663, 438] width 286 height 12
click at [423, 210] on div "8 previous weeks Week 6 1 message Experience ends [DATE]" at bounding box center [372, 252] width 203 height 163
click at [422, 202] on div "8 previous weeks" at bounding box center [383, 188] width 182 height 34
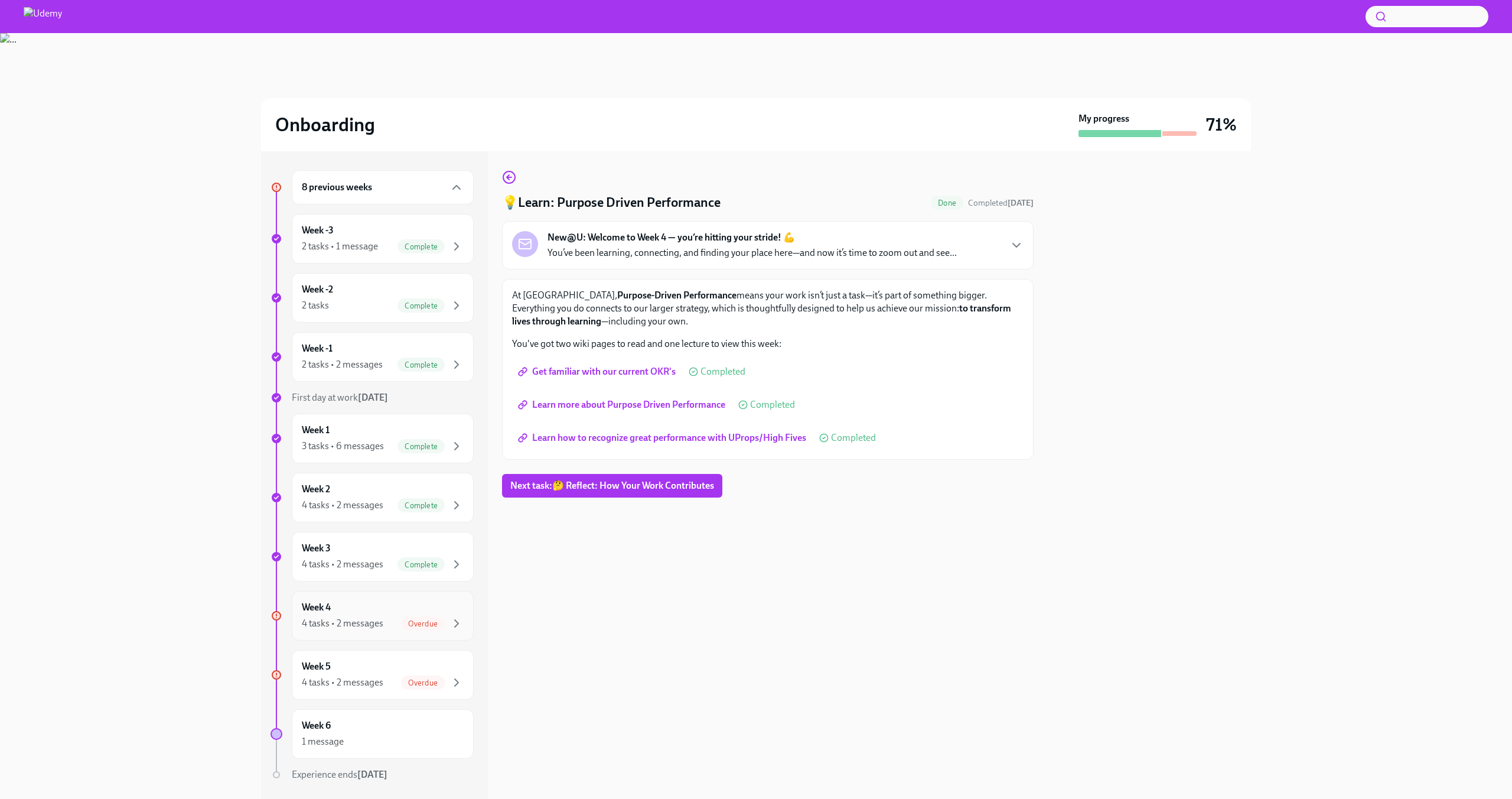
click at [404, 617] on div "Overdue" at bounding box center [422, 623] width 44 height 14
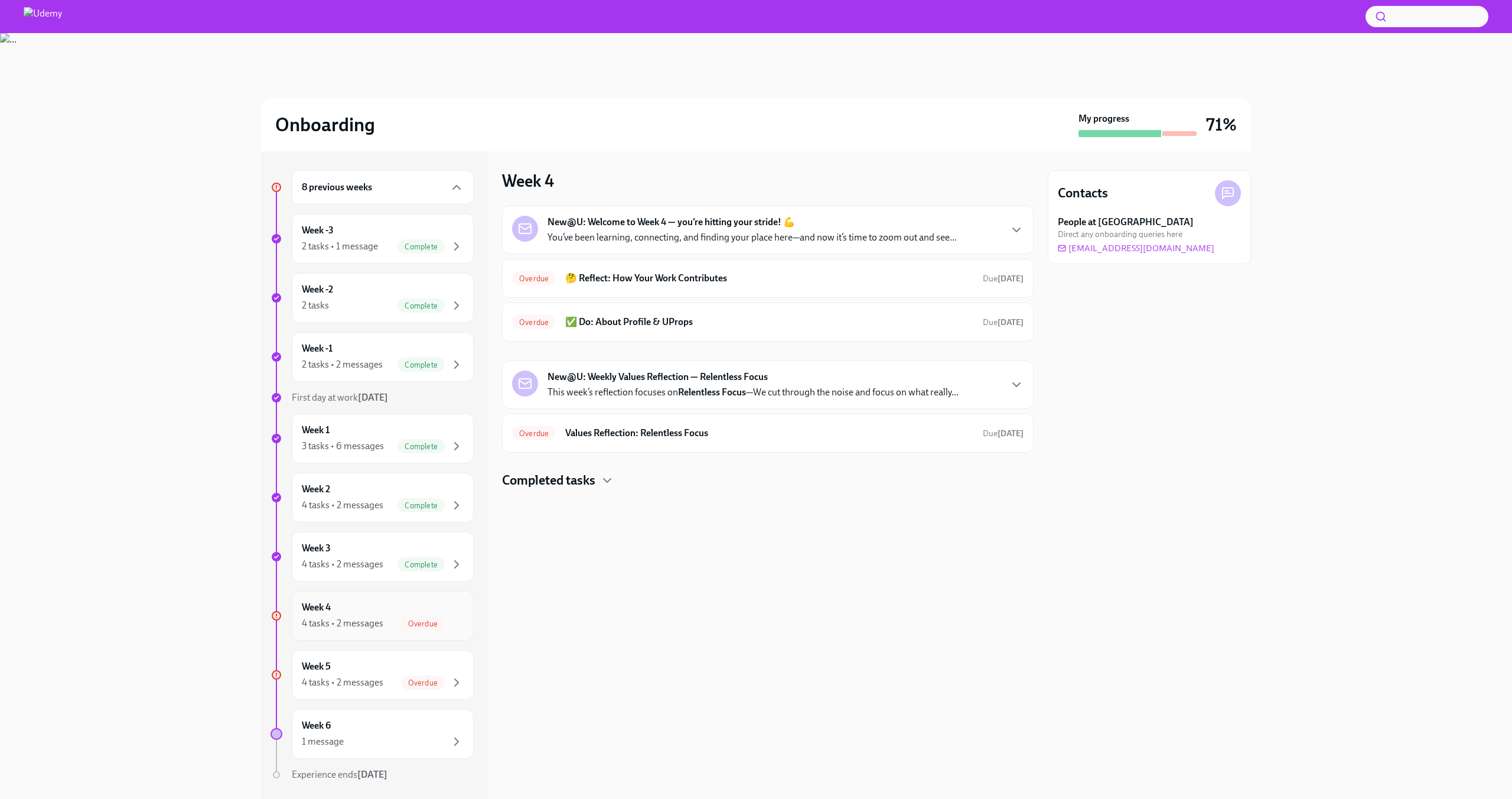
click at [432, 617] on div "Overdue" at bounding box center [422, 623] width 44 height 14
click at [371, 611] on div "Week 4 4 tasks • 2 messages Overdue" at bounding box center [382, 616] width 161 height 30
click at [354, 617] on div "4 tasks • 2 messages" at bounding box center [342, 623] width 81 height 13
click at [590, 280] on h6 "🤔 Reflect: How Your Work Contributes" at bounding box center [769, 279] width 408 height 13
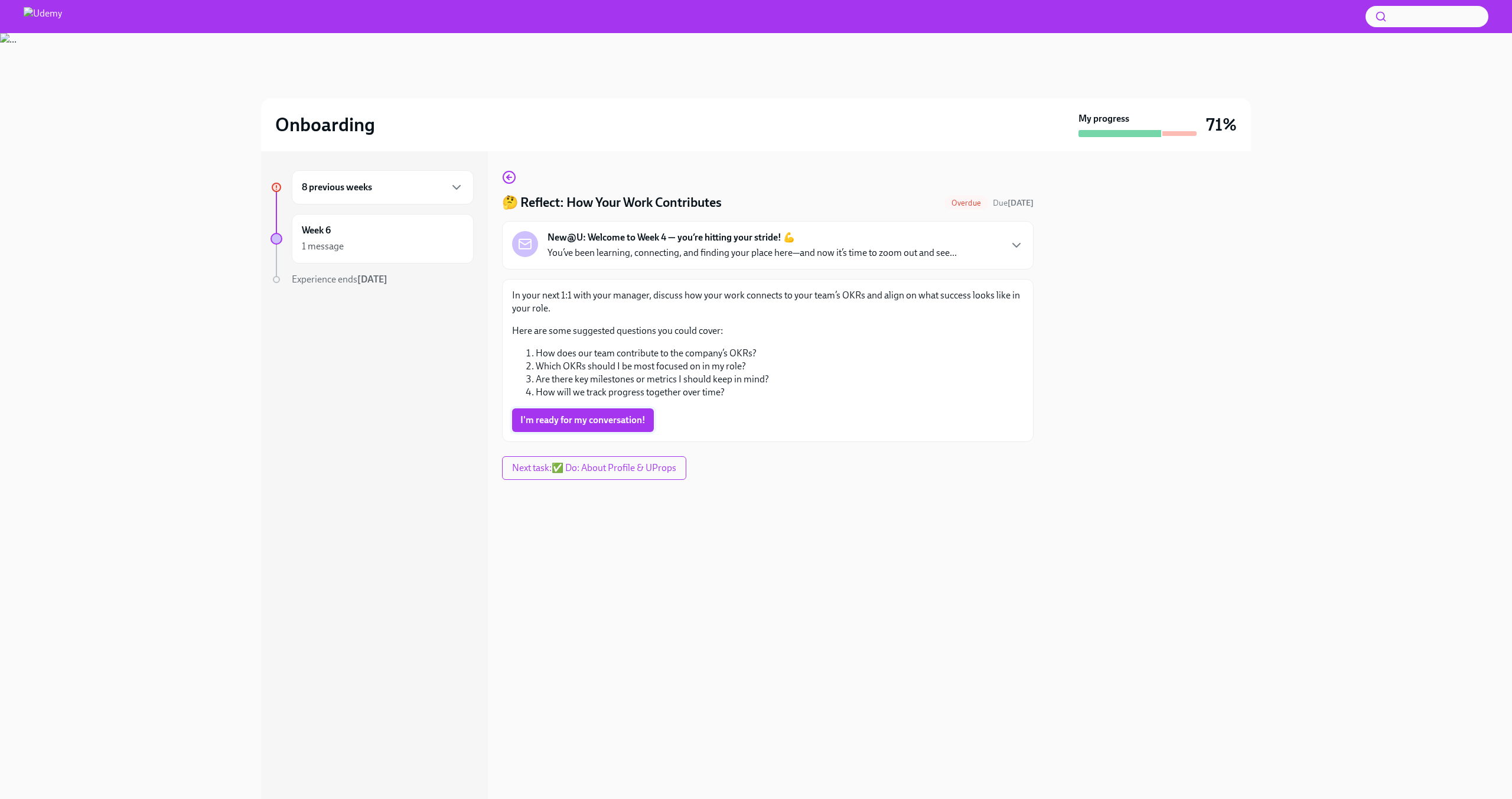
click at [602, 429] on button "I'm ready for my conversation!" at bounding box center [582, 420] width 141 height 24
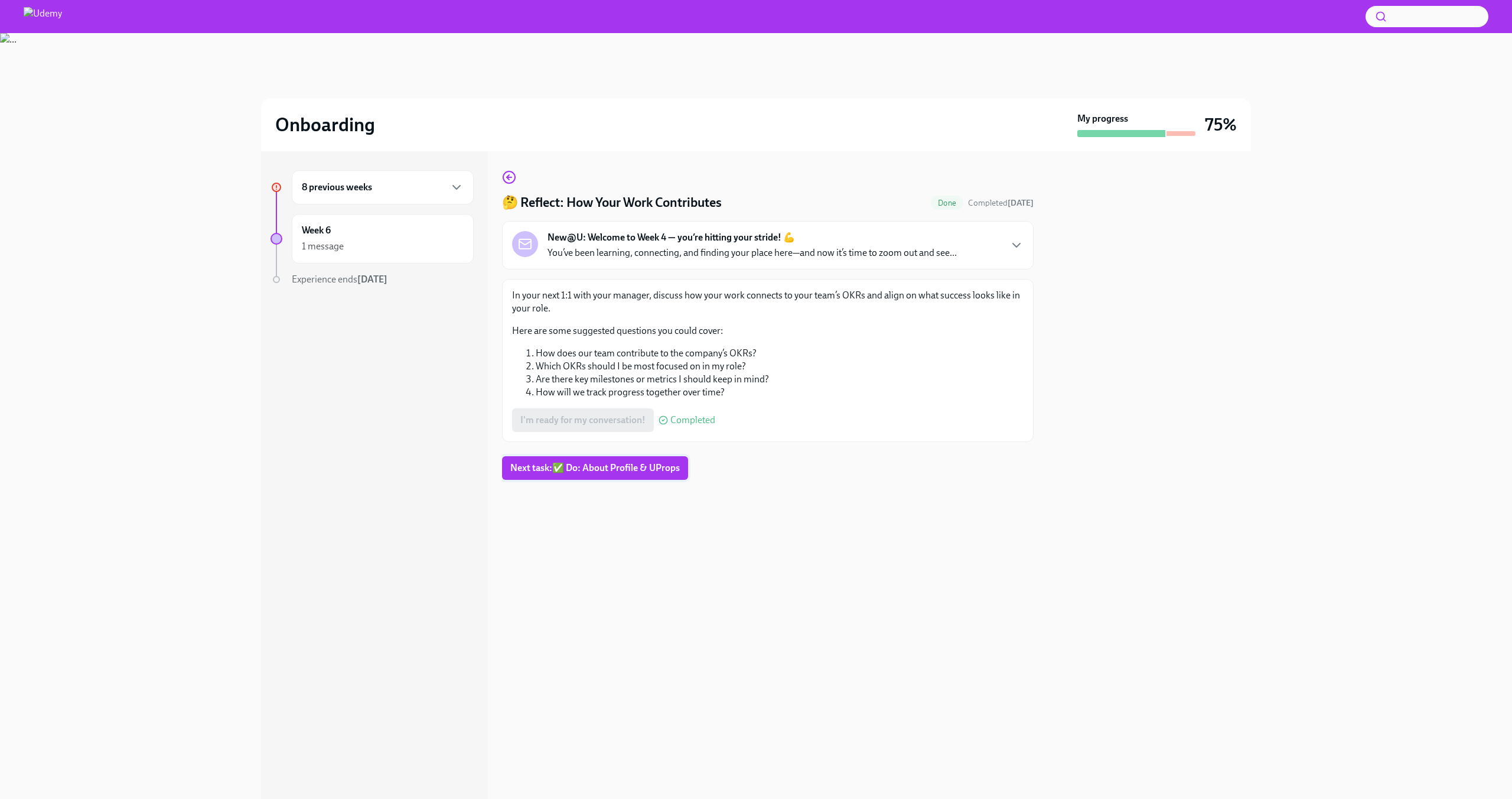
click at [561, 473] on span "Next task : ✅ Do: About Profile & UProps" at bounding box center [595, 468] width 170 height 12
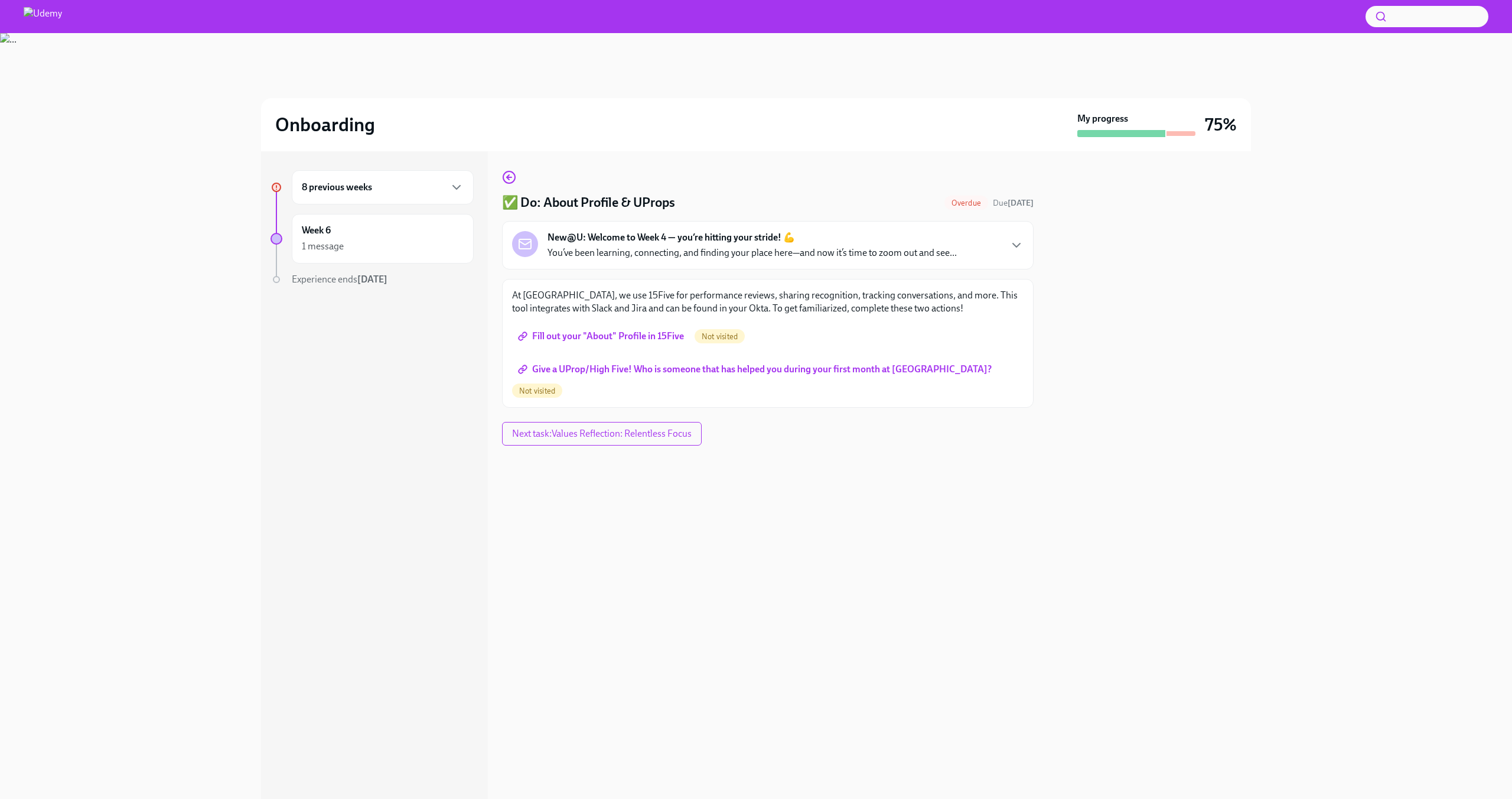
click at [643, 334] on span "Fill out your "About" Profile in 15Five" at bounding box center [602, 336] width 164 height 12
click at [643, 428] on span "Next task : Values Reflection: Relentless Focus" at bounding box center [602, 434] width 179 height 12
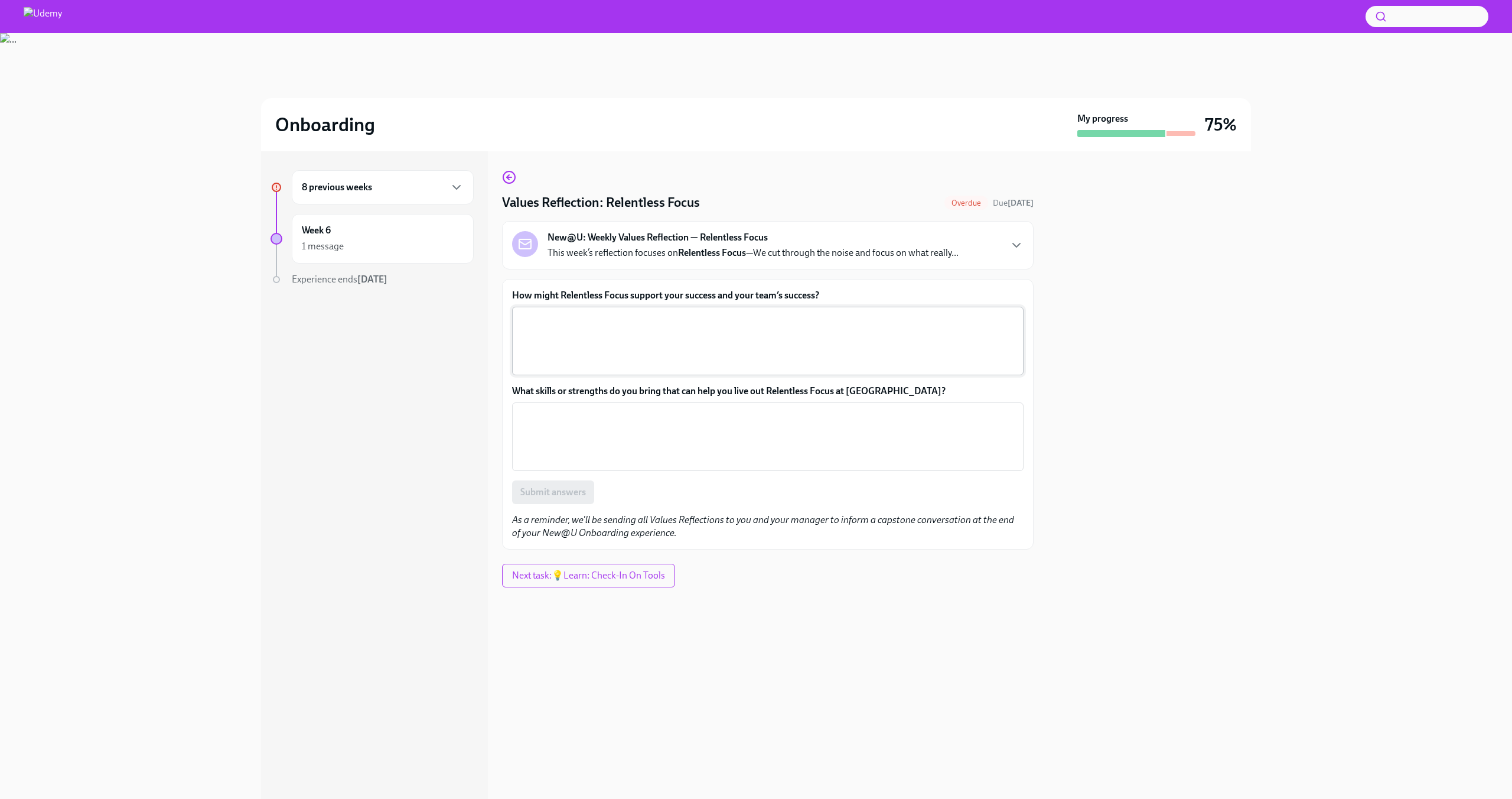
click at [607, 349] on textarea "How might Relentless Focus support your success and your team’s success?" at bounding box center [767, 341] width 497 height 57
type textarea "I"
type textarea "Increased productivity and efficiency, aligned team effort and better decision …"
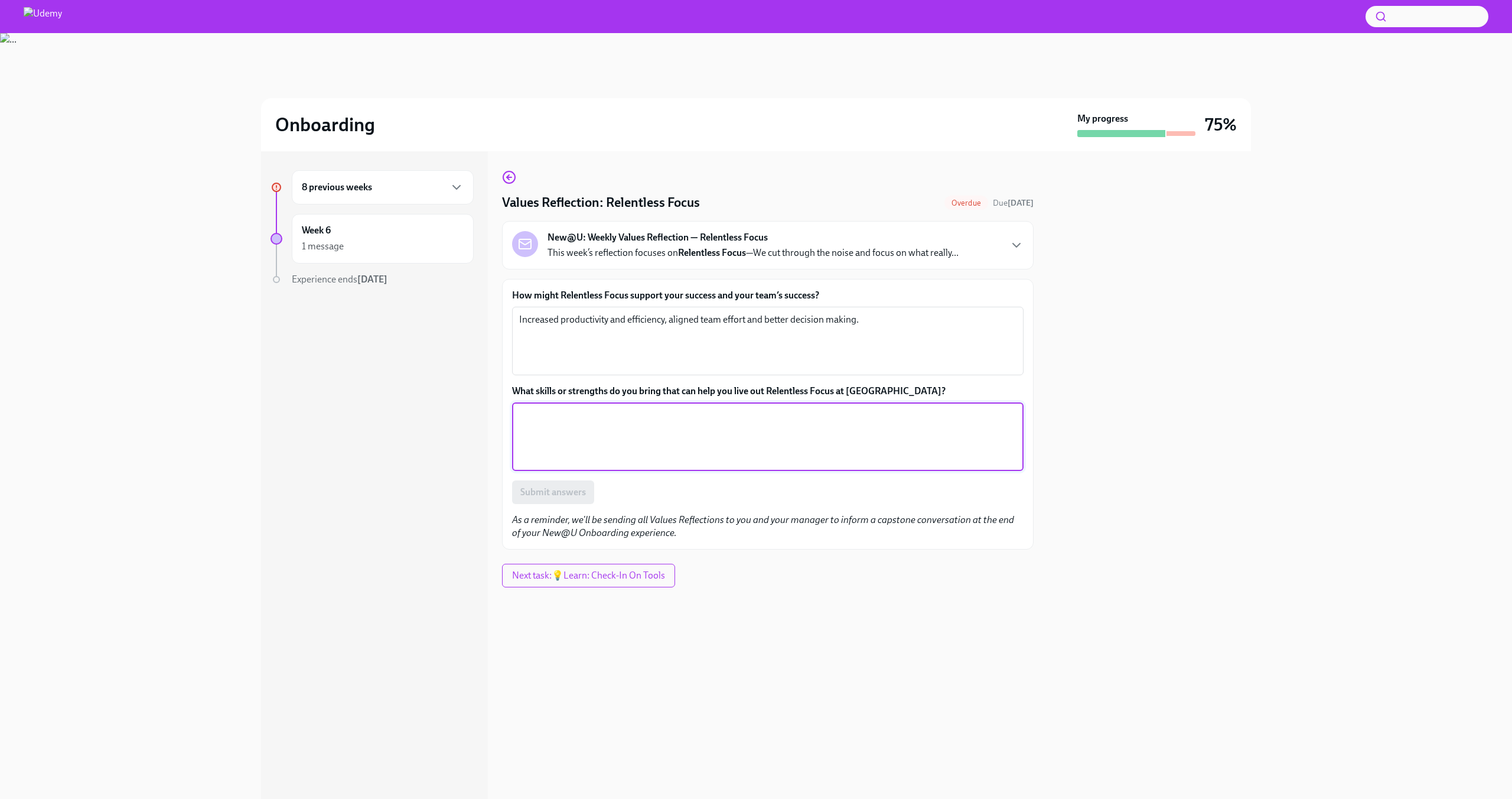
click at [585, 424] on textarea "What skills or strengths do you bring that can help you live out Relentless Foc…" at bounding box center [767, 437] width 497 height 57
type textarea "I"
type textarea "O"
type textarea "Productivity is really important to me so I always strive to work to strict tim…"
click at [572, 499] on button "Submit answers" at bounding box center [553, 492] width 82 height 24
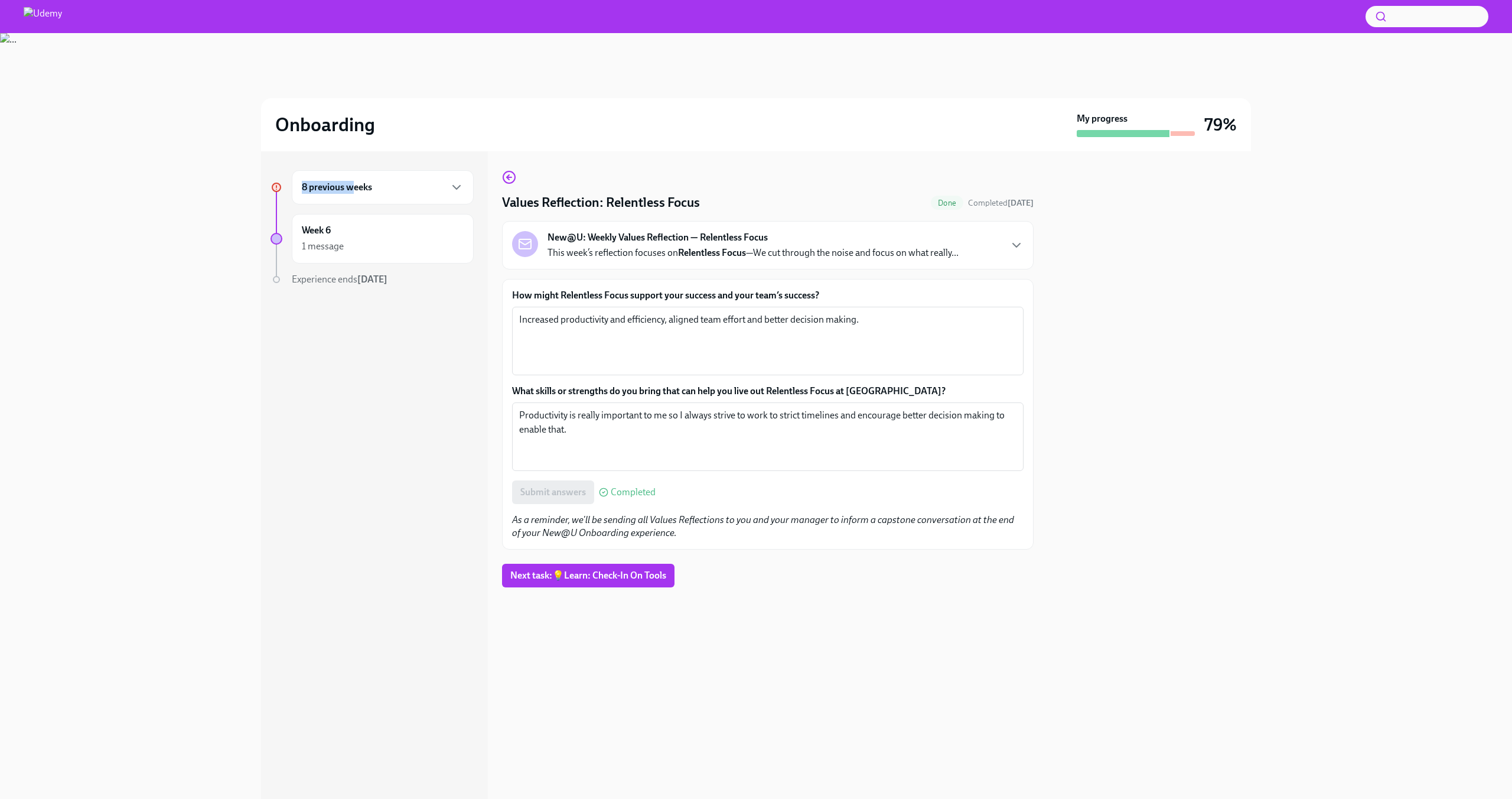
click at [354, 182] on div "8 previous weeks" at bounding box center [382, 187] width 161 height 14
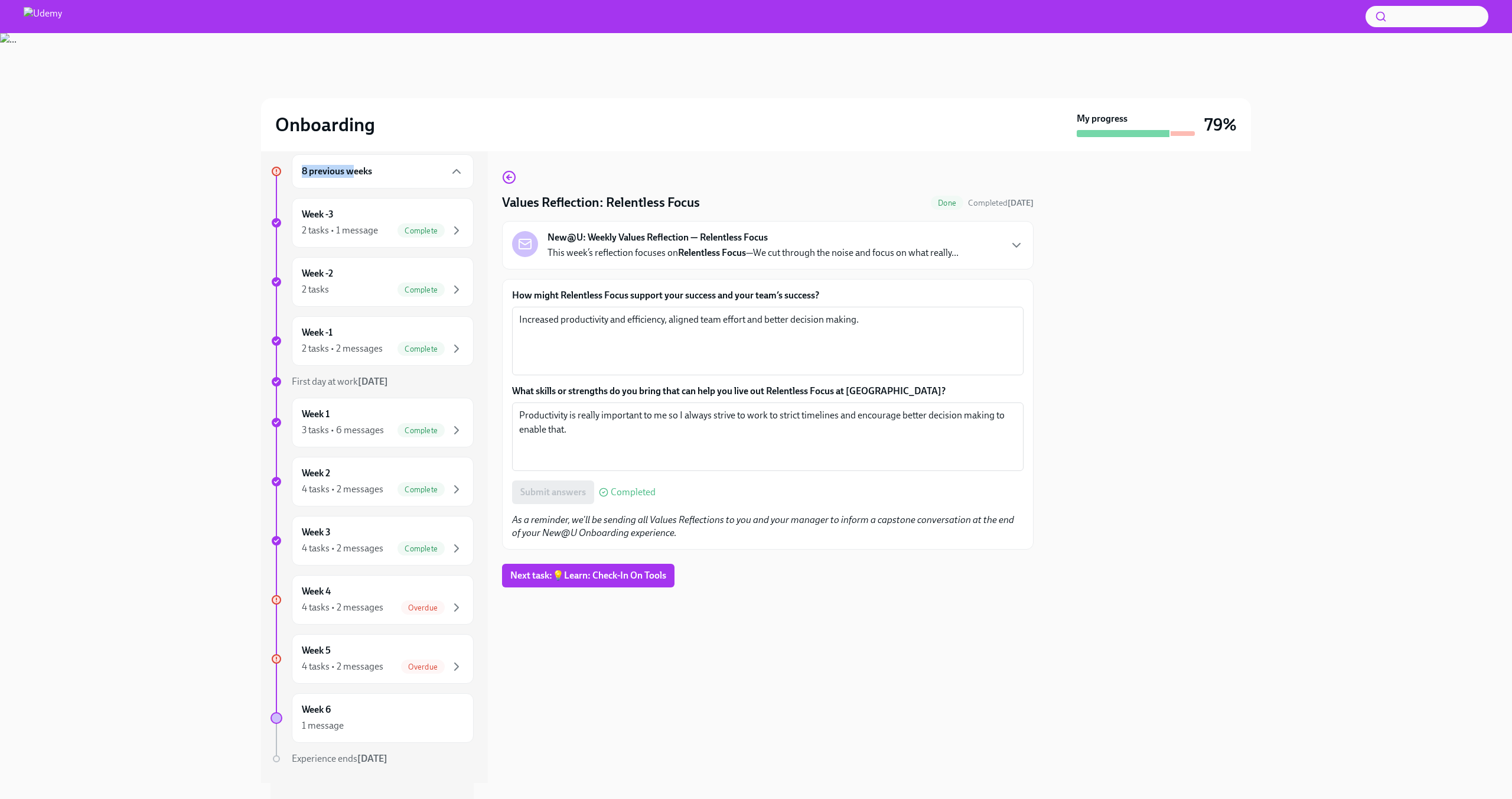
scroll to position [30, 0]
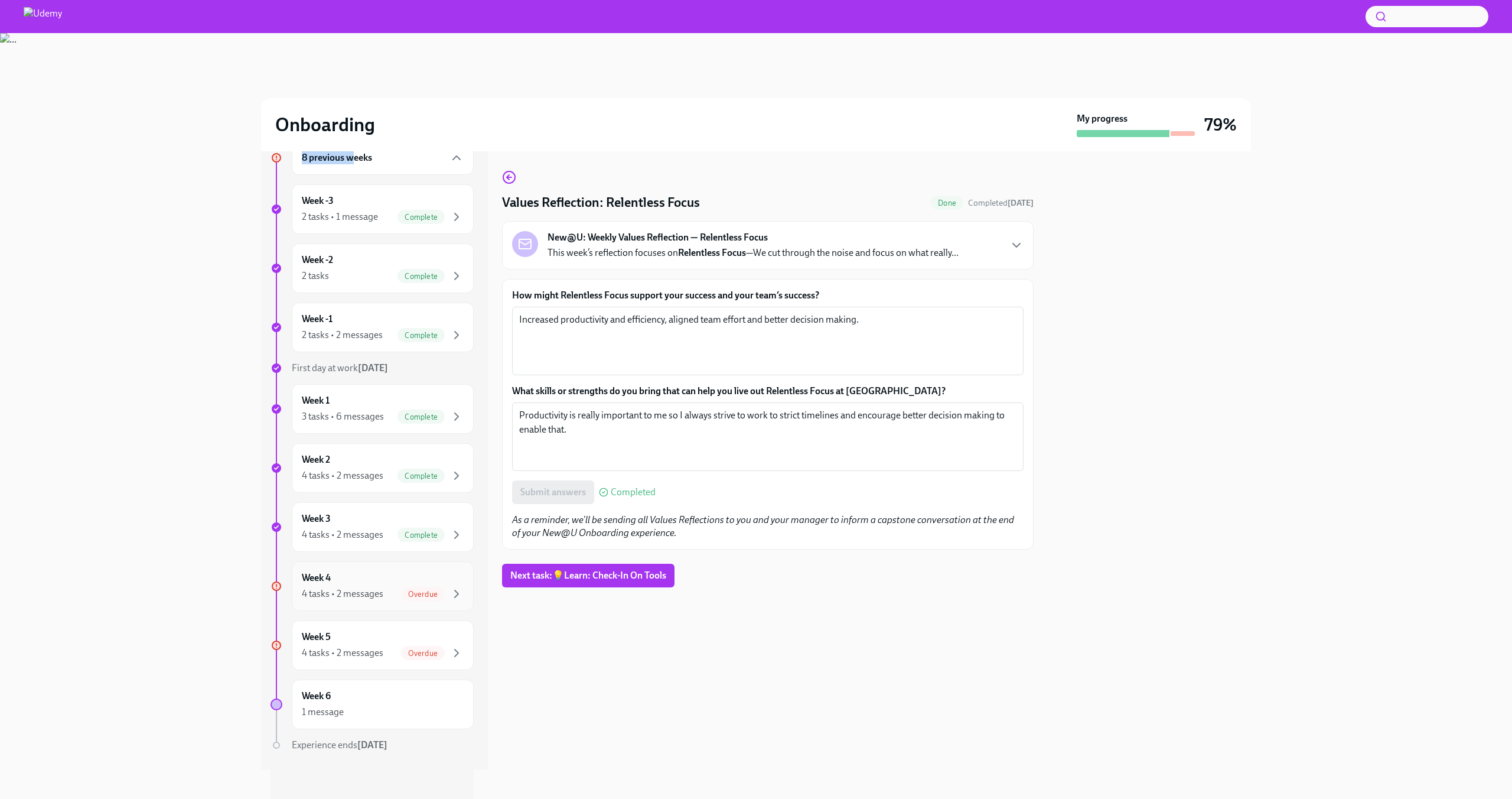
click at [367, 585] on div "Week 4 4 tasks • 2 messages Overdue" at bounding box center [382, 586] width 161 height 30
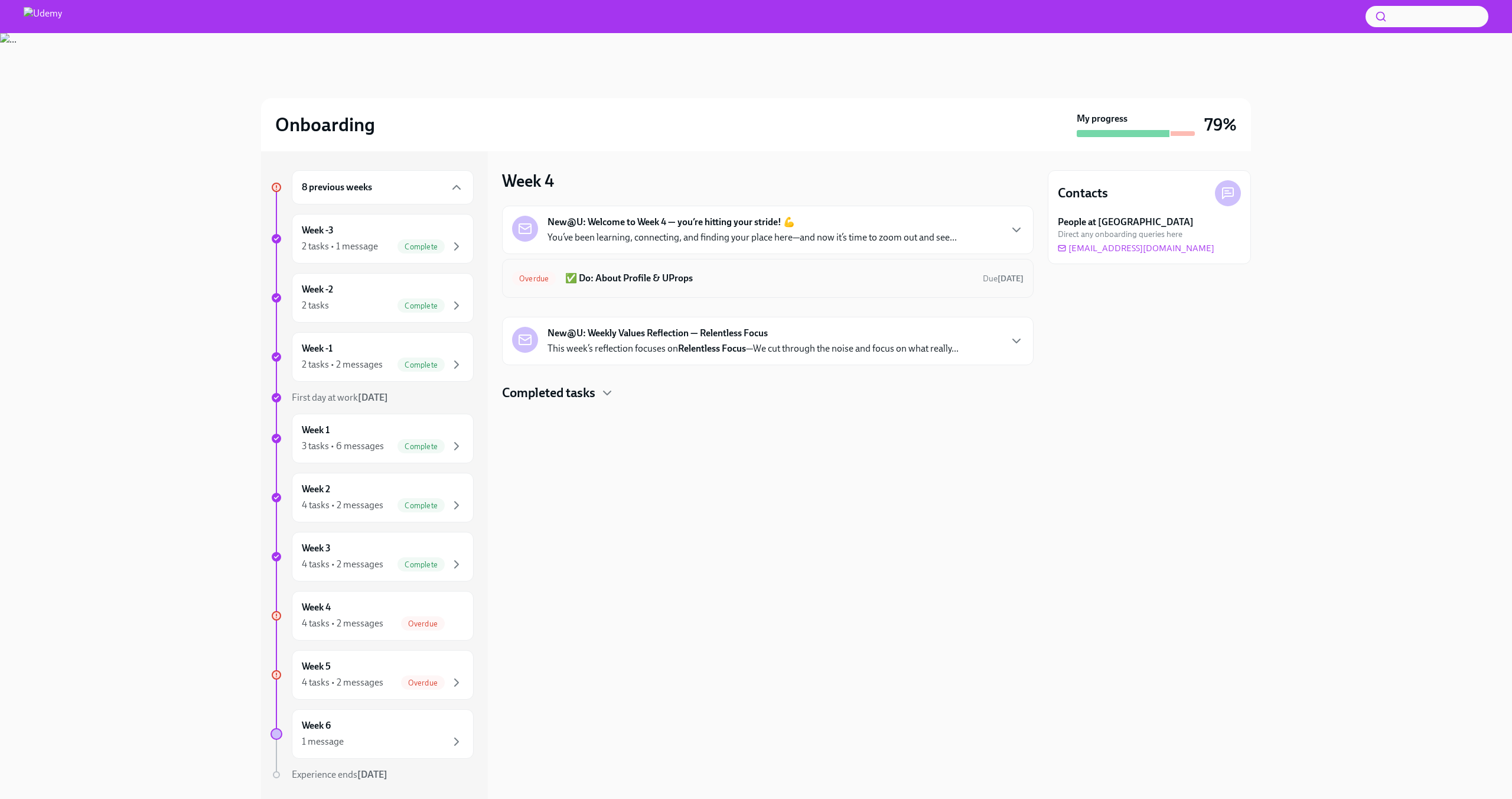
click at [592, 283] on h6 "✅ Do: About Profile & UProps" at bounding box center [769, 279] width 408 height 13
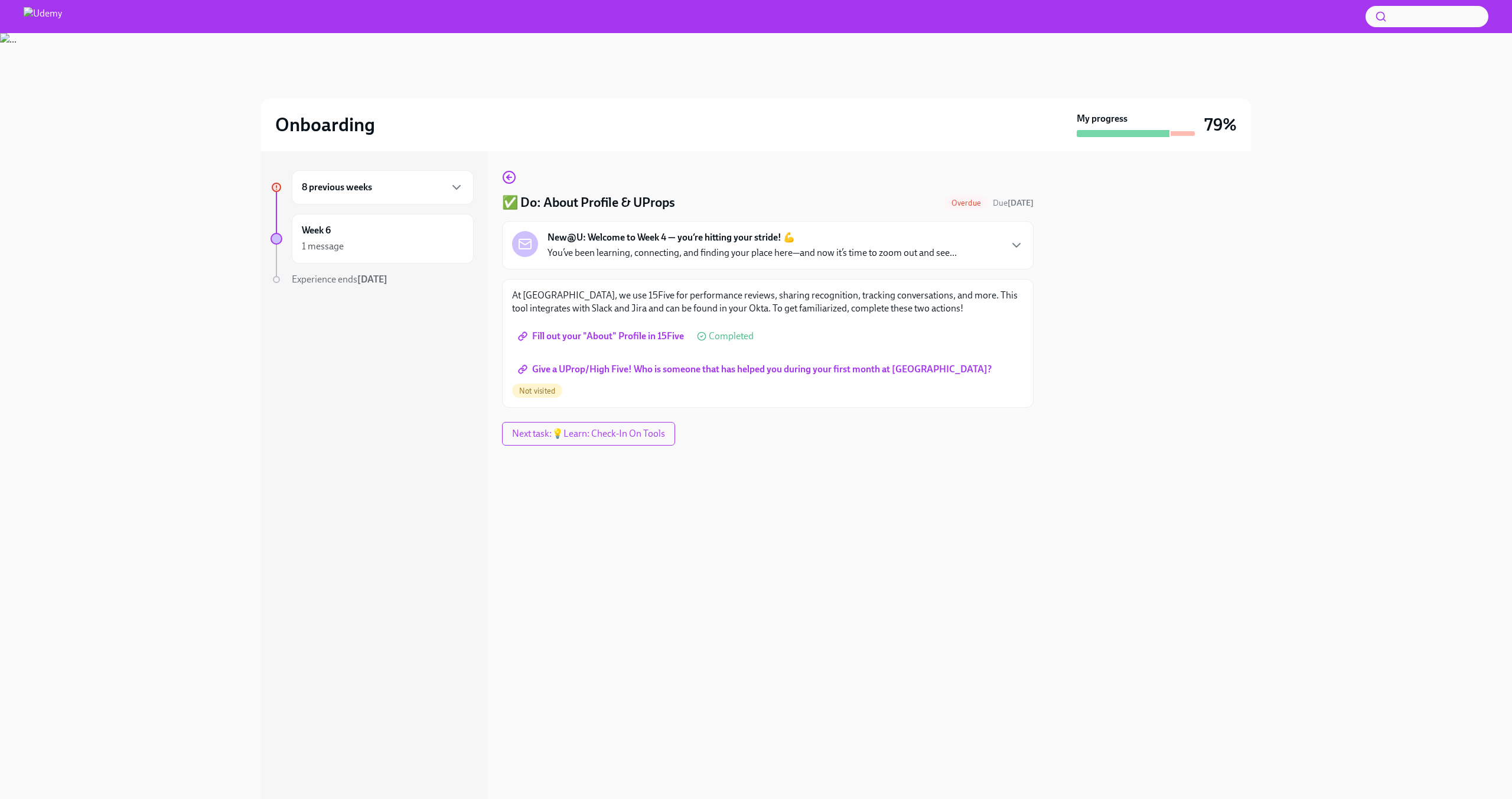
click at [679, 372] on span "Give a UProp/High Five! Who is someone that has helped you during your first mo…" at bounding box center [756, 369] width 471 height 12
click at [882, 372] on span "Give a UProp/High Five! Who is someone that has helped you during your first mo…" at bounding box center [756, 369] width 471 height 12
click at [412, 179] on div "8 previous weeks" at bounding box center [383, 188] width 182 height 34
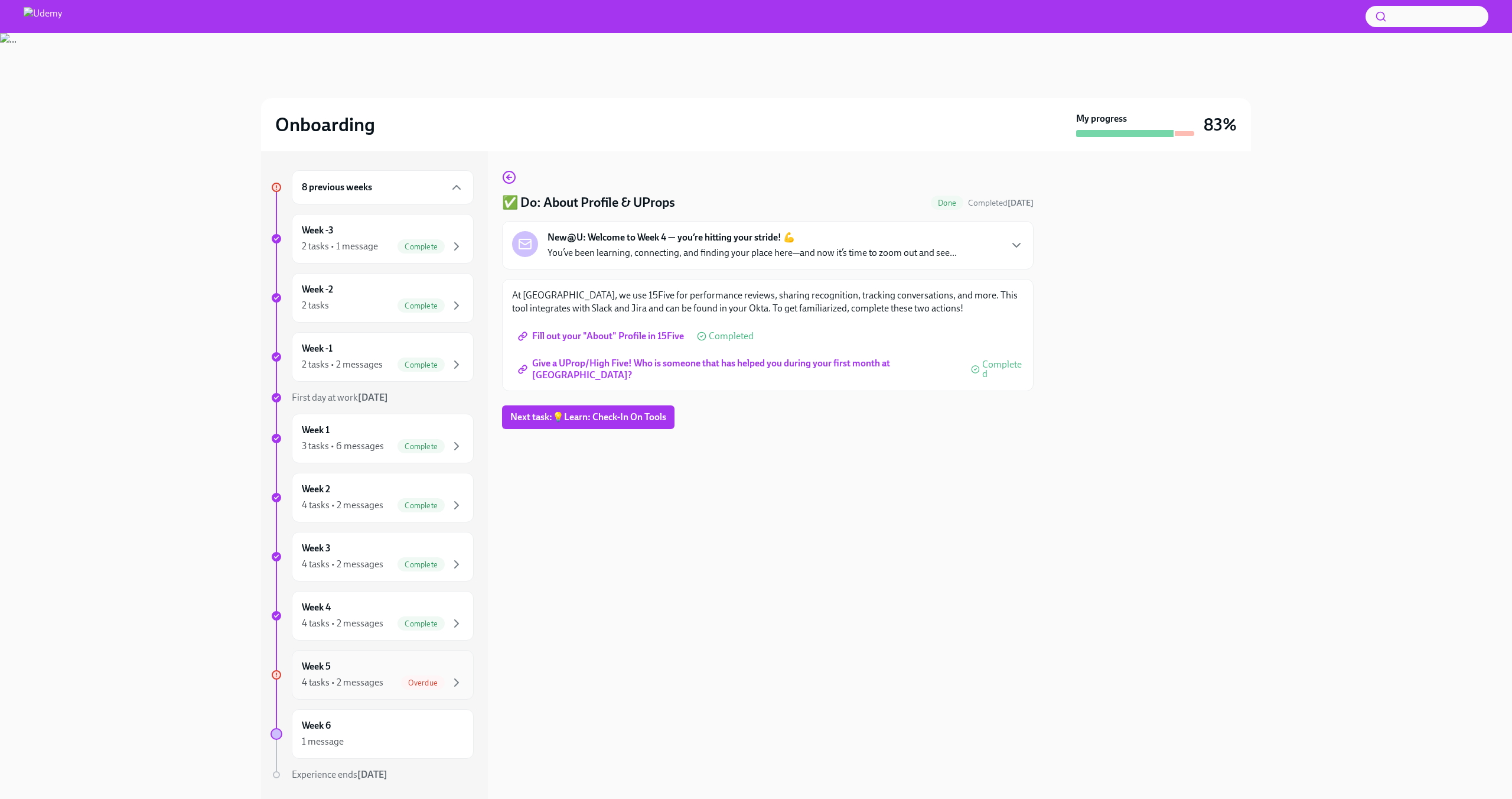
click at [392, 690] on div "Week 5 4 tasks • 2 messages Overdue" at bounding box center [383, 674] width 182 height 50
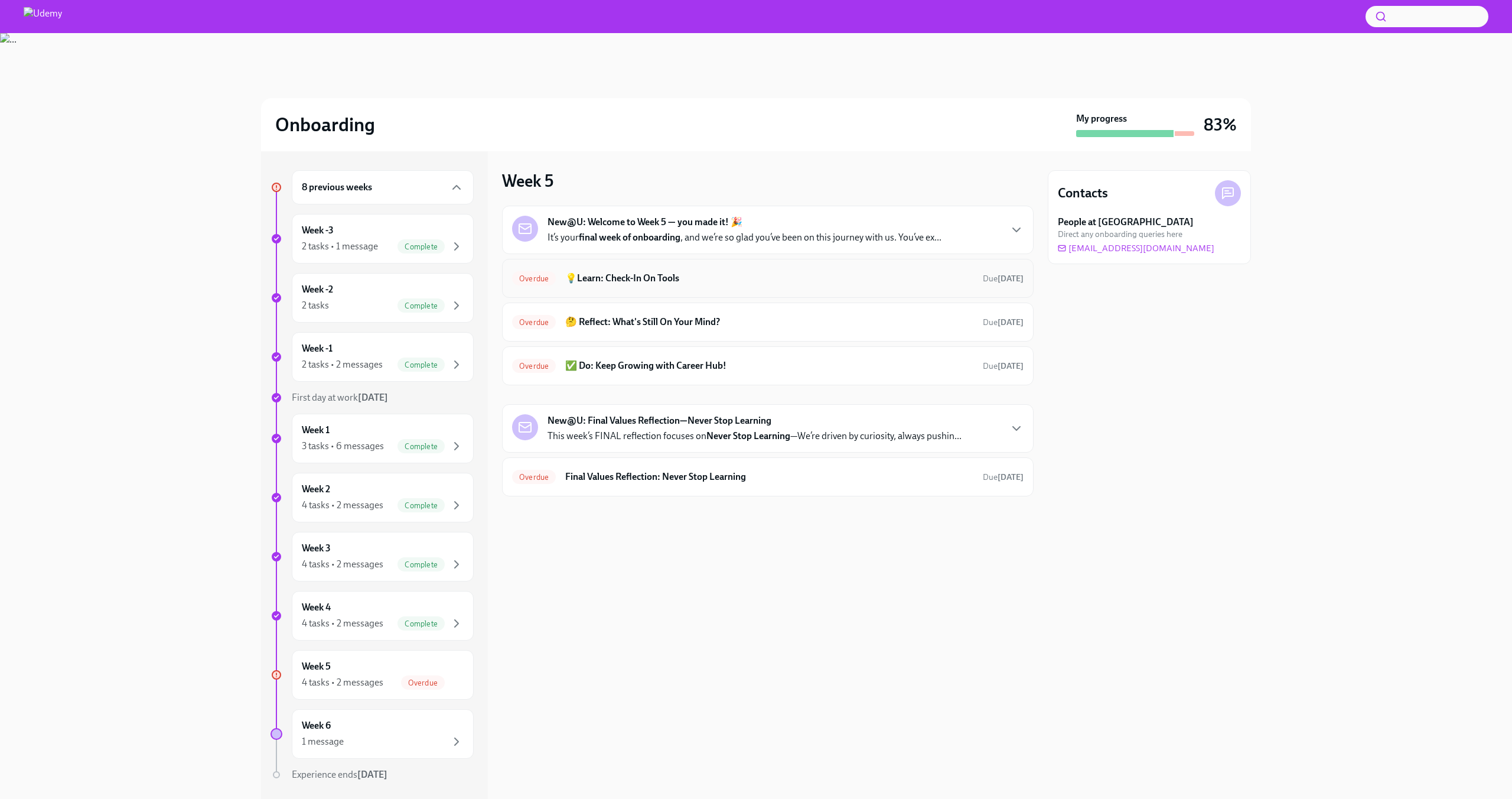
click at [627, 275] on h6 "💡Learn: Check-In On Tools" at bounding box center [769, 279] width 408 height 13
